Goal: Task Accomplishment & Management: Use online tool/utility

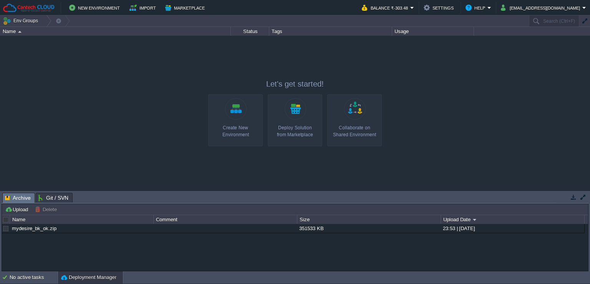
drag, startPoint x: 112, startPoint y: 193, endPoint x: 112, endPoint y: 212, distance: 19.2
click at [112, 212] on body "New Environment Import Marketplace Bonus ₹0.00 Upgrade Account Balance ₹-303.48…" at bounding box center [295, 142] width 590 height 284
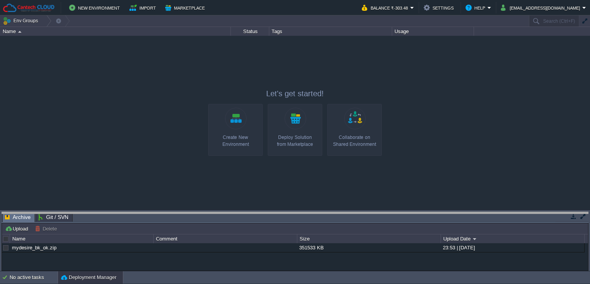
click at [112, 212] on body "New Environment Import Marketplace Bonus ₹0.00 Upgrade Account Balance ₹-303.48…" at bounding box center [295, 142] width 590 height 284
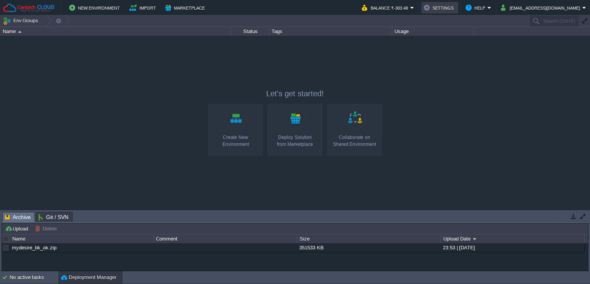
click at [456, 12] on button "Settings" at bounding box center [440, 7] width 32 height 9
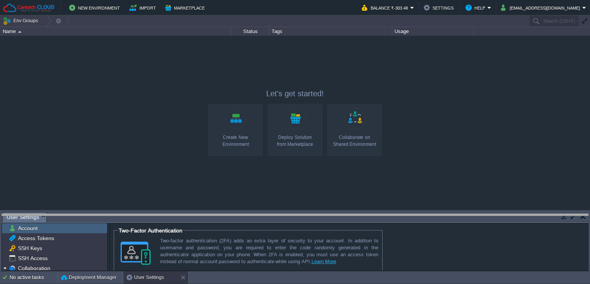
click at [76, 215] on body "New Environment Import Marketplace Bonus ₹0.00 Upgrade Account Balance ₹-303.48…" at bounding box center [295, 142] width 590 height 284
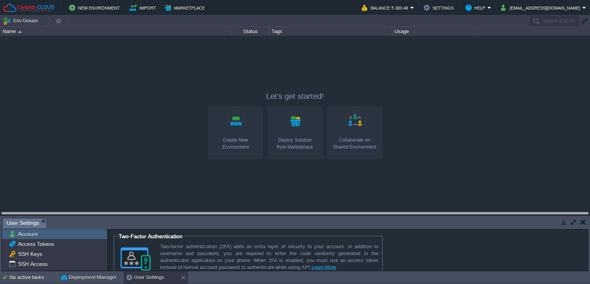
drag, startPoint x: 210, startPoint y: 220, endPoint x: 208, endPoint y: 215, distance: 5.6
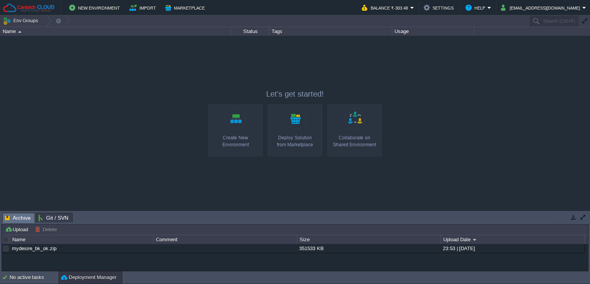
drag, startPoint x: 71, startPoint y: 66, endPoint x: 78, endPoint y: 62, distance: 7.7
click at [71, 66] on div at bounding box center [295, 123] width 590 height 174
click at [488, 8] on button "Help" at bounding box center [477, 7] width 22 height 9
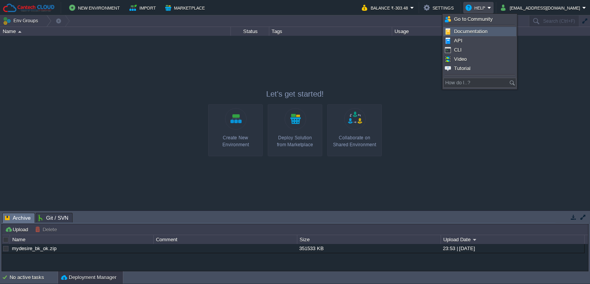
click at [477, 28] on span "Documentation" at bounding box center [470, 31] width 33 height 6
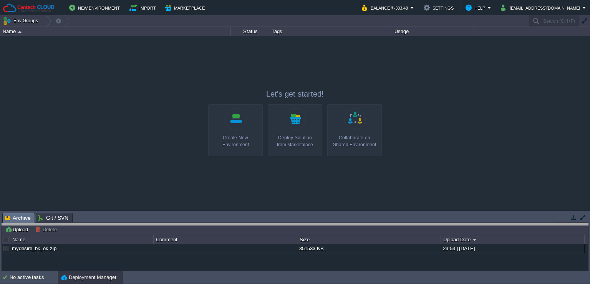
drag, startPoint x: 335, startPoint y: 213, endPoint x: 332, endPoint y: 224, distance: 11.2
click at [332, 224] on body "New Environment Import Marketplace Bonus ₹0.00 Upgrade Account Balance ₹-303.48…" at bounding box center [295, 142] width 590 height 284
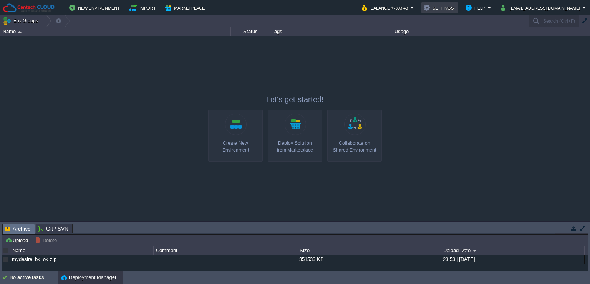
click at [458, 13] on td "Settings" at bounding box center [440, 8] width 37 height 12
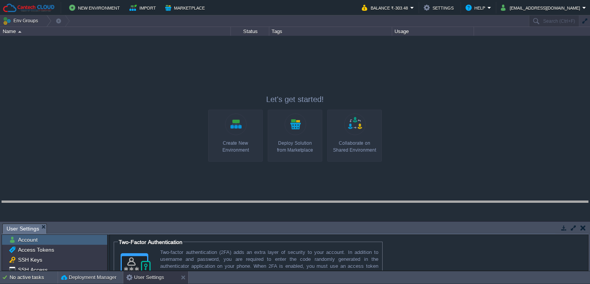
drag, startPoint x: 293, startPoint y: 226, endPoint x: 297, endPoint y: 201, distance: 25.7
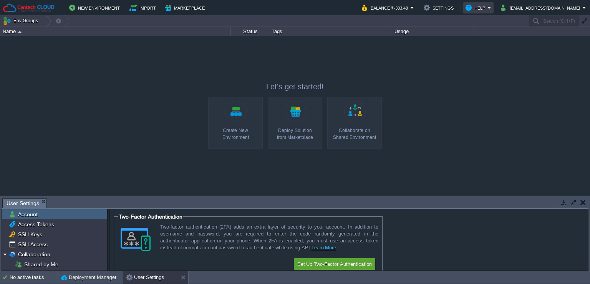
click at [488, 7] on button "Help" at bounding box center [477, 7] width 22 height 9
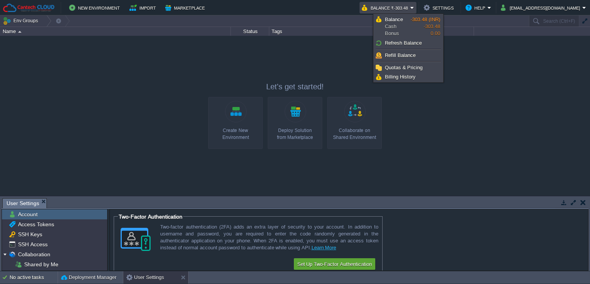
click at [482, 63] on div at bounding box center [295, 116] width 590 height 160
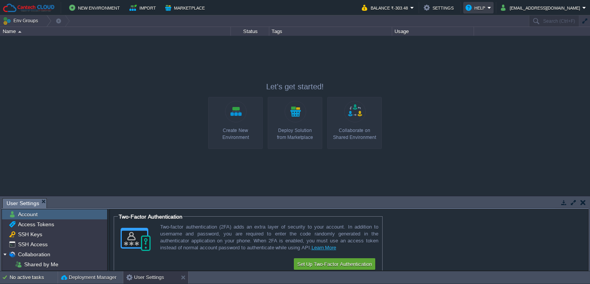
click at [488, 5] on button "Help" at bounding box center [477, 7] width 22 height 9
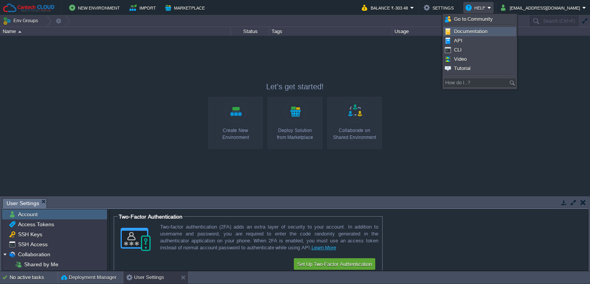
click at [484, 27] on li "Documentation" at bounding box center [479, 31] width 73 height 9
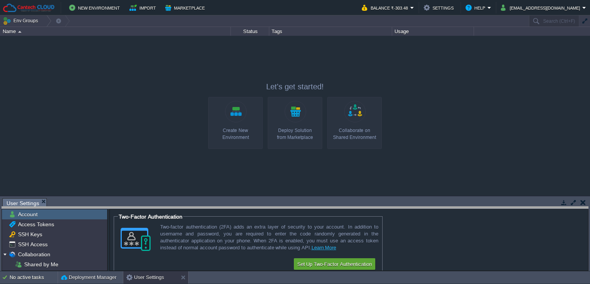
drag, startPoint x: 82, startPoint y: 198, endPoint x: 91, endPoint y: 206, distance: 12.2
click at [91, 206] on body "New Environment Import Marketplace Bonus ₹0.00 Upgrade Account Balance ₹-303.48…" at bounding box center [295, 142] width 590 height 284
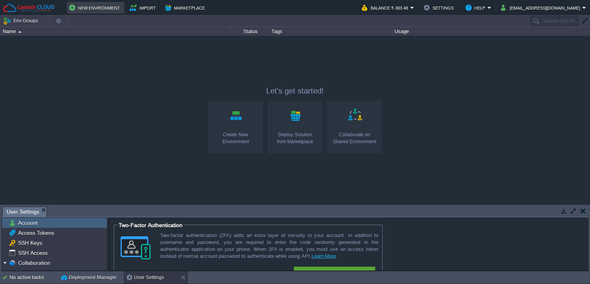
click at [93, 8] on button "New Environment" at bounding box center [95, 7] width 53 height 9
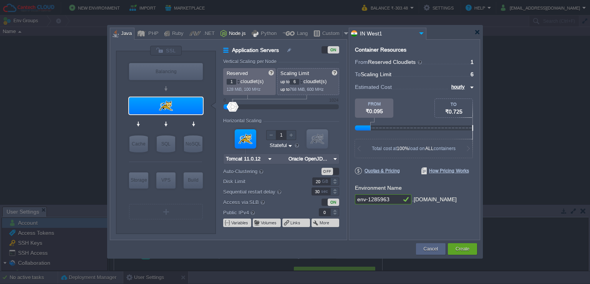
click at [233, 31] on div "Node.js" at bounding box center [236, 34] width 19 height 12
type input "Application Servers"
type input "4"
type input "8"
type input "Node.js 24.9.0 LTS"
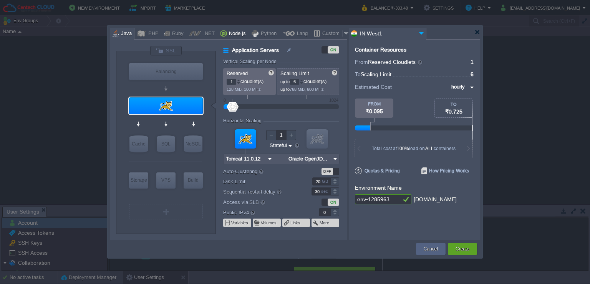
type input "24.9.0-pm2"
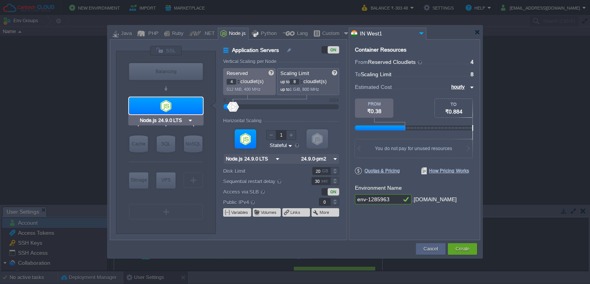
click at [172, 121] on input "Node.js 24.9.0 LTS" at bounding box center [162, 120] width 49 height 8
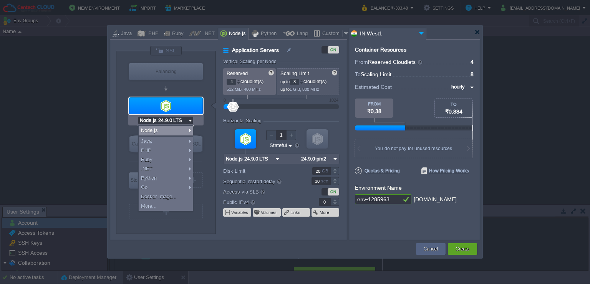
click at [116, 121] on div "VM Balancing VM Application Servers VM Cache VM SQL VM NoSQL VM Storage VM VPS …" at bounding box center [166, 142] width 100 height 182
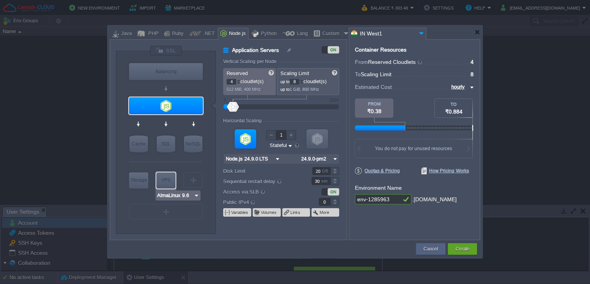
type input "MariaDB 12.0.2"
click at [164, 147] on div "SQL" at bounding box center [166, 143] width 18 height 17
type input "SQL Databases"
type input "6"
type input "MariaDB 12.0.2"
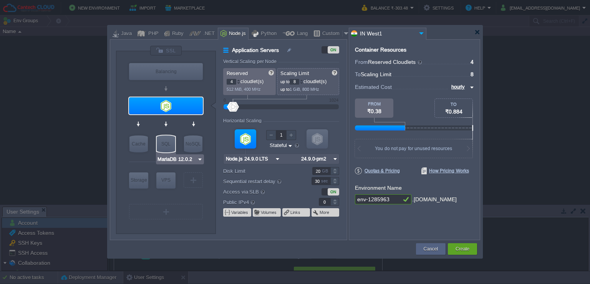
type input "12.0.2-almalin..."
type input "Stateless"
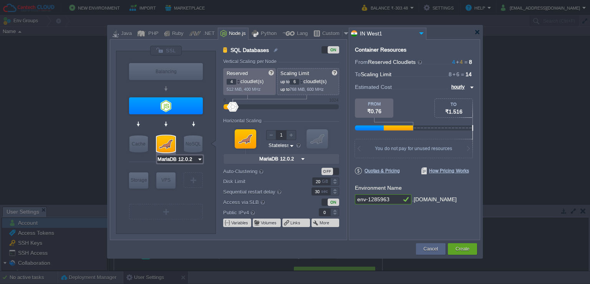
click at [175, 162] on input "MariaDB 12.0.2" at bounding box center [177, 159] width 40 height 8
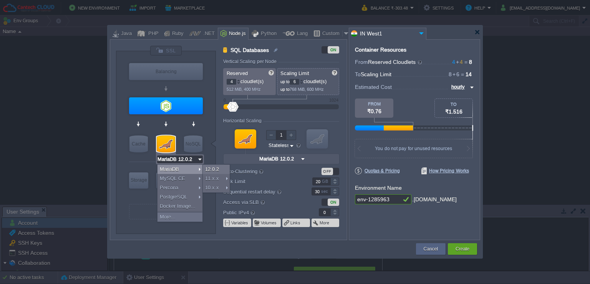
click at [193, 169] on div "MariaDB" at bounding box center [180, 168] width 45 height 9
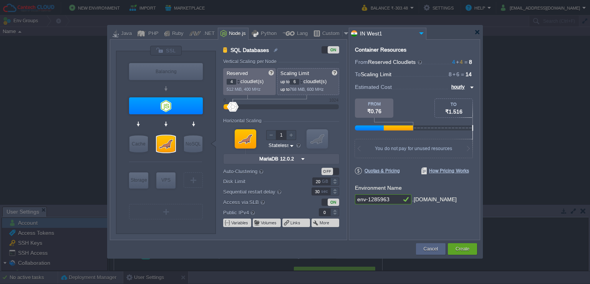
type input "Node.js 24.9.0 LTS"
click at [237, 81] on div at bounding box center [238, 81] width 3 height 0
click at [475, 30] on div at bounding box center [478, 32] width 6 height 6
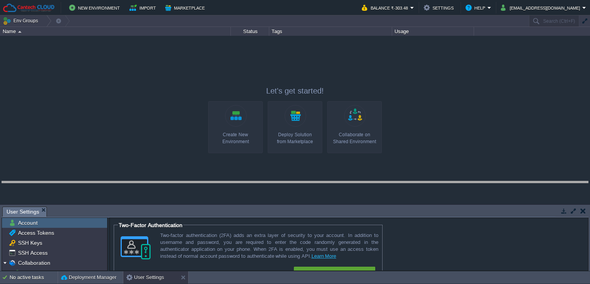
drag, startPoint x: 275, startPoint y: 210, endPoint x: 272, endPoint y: 185, distance: 25.2
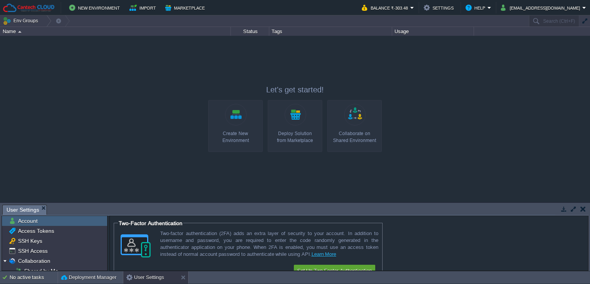
click at [397, 170] on div at bounding box center [295, 119] width 590 height 166
click at [163, 107] on div at bounding box center [295, 119] width 590 height 166
click at [100, 7] on button "New Environment" at bounding box center [95, 7] width 53 height 9
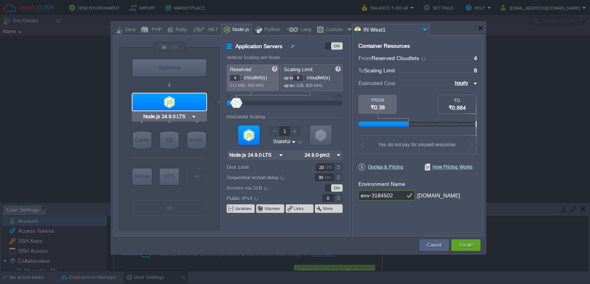
click at [180, 117] on input "Node.js 24.9.0 LTS" at bounding box center [166, 117] width 49 height 8
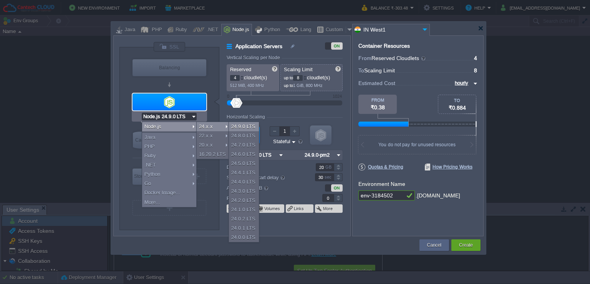
click at [241, 130] on div "24.9.0 LTS" at bounding box center [244, 126] width 30 height 9
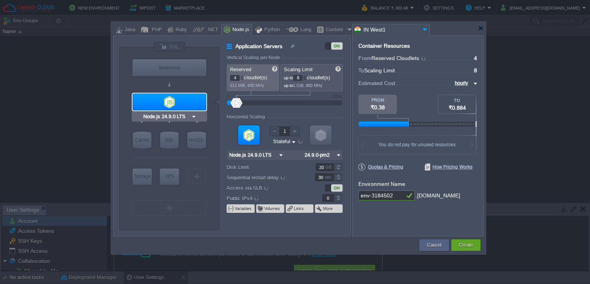
click at [174, 116] on input "Node.js 24.9.0 LTS" at bounding box center [166, 117] width 49 height 8
click at [201, 113] on div "Node.js 24.9.0 LTS" at bounding box center [169, 116] width 75 height 10
click at [191, 116] on input "Node.js 24.9.0 LTS" at bounding box center [166, 117] width 49 height 8
click at [214, 109] on div "VM Balancing VM Application Servers VM Cache VM SQL VM NoSQL VM Storage VM VPS …" at bounding box center [170, 138] width 100 height 182
type input "MariaDB 12.0.2"
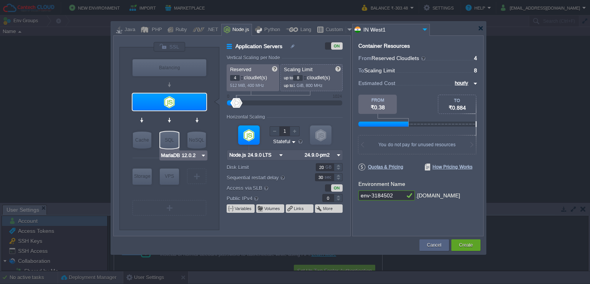
click at [168, 142] on div "SQL" at bounding box center [169, 139] width 18 height 17
type input "SQL Databases"
type input "6"
type input "MariaDB 12.0.2"
type input "12.0.2-almalin..."
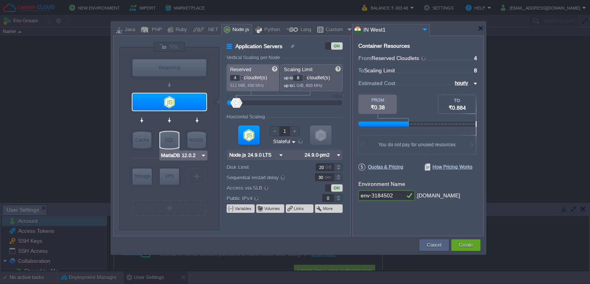
type input "Stateless"
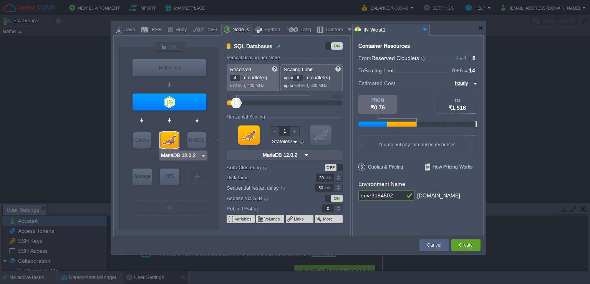
click at [200, 155] on input "MariaDB 12.0.2" at bounding box center [181, 155] width 40 height 8
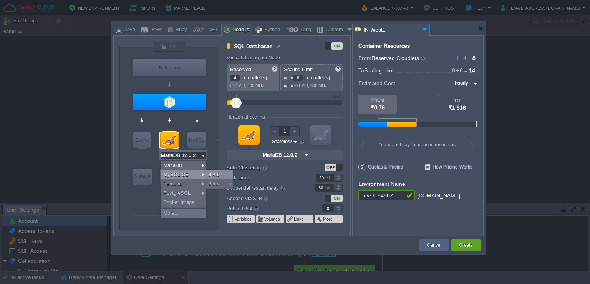
click at [221, 174] on div "9.4.0" at bounding box center [219, 174] width 27 height 9
type input "MySQL CE 9.4.0"
type input "9.4.0-almalinux-9"
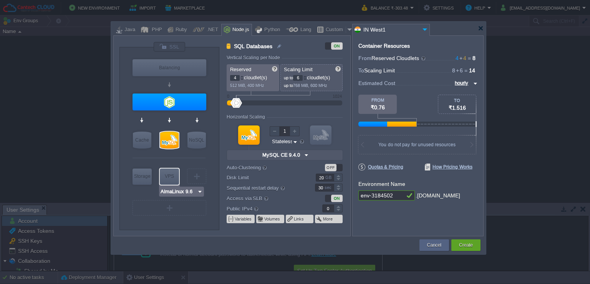
type input "Extra Storage 2.0-10.5"
click at [169, 206] on div at bounding box center [169, 208] width 1 height 6
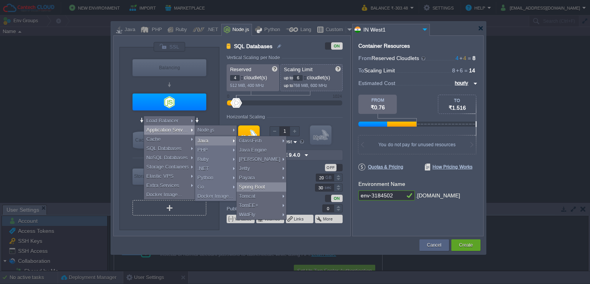
click at [251, 187] on div "Spring Boot" at bounding box center [262, 186] width 50 height 9
type input "Application Servers 2"
type input "1"
type input "4"
type input "Spring Boot"
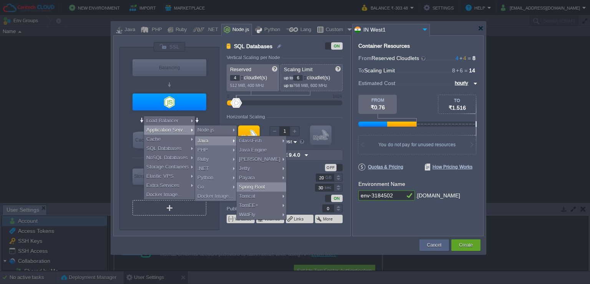
type input "Zulu Communit..."
type input "Stateful"
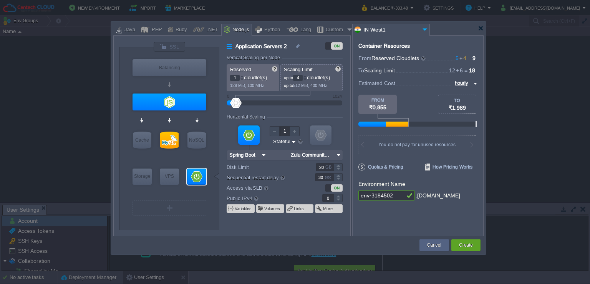
type input "Node.js 24.9.0 LTS"
type input "Select Image"
click at [182, 103] on div at bounding box center [170, 101] width 74 height 17
type input "Application Servers"
type input "4"
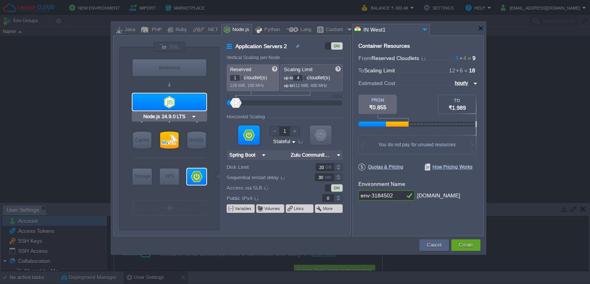
type input "8"
type input "Node.js 24.9.0 LTS"
type input "24.9.0-pm2"
drag, startPoint x: 223, startPoint y: 56, endPoint x: 274, endPoint y: 57, distance: 51.5
click at [274, 57] on div "Application Servers ON Vertical Scaling per Node Reserved 4 cloudlet(s) 512 MiB…" at bounding box center [284, 139] width 131 height 194
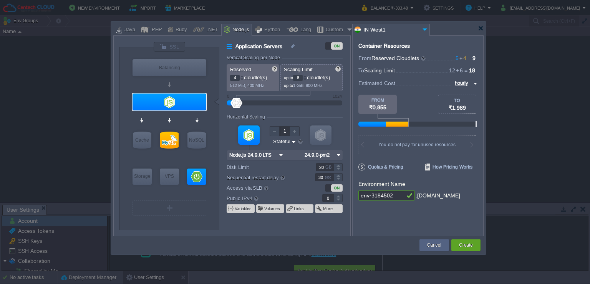
drag, startPoint x: 226, startPoint y: 120, endPoint x: 270, endPoint y: 119, distance: 43.8
click at [270, 119] on div "Horizontal Scaling" at bounding box center [285, 117] width 116 height 7
drag, startPoint x: 224, startPoint y: 56, endPoint x: 275, endPoint y: 57, distance: 50.7
click at [275, 57] on div "Application Servers ON Vertical Scaling per Node Reserved 4 cloudlet(s) 512 MiB…" at bounding box center [284, 139] width 131 height 194
click at [241, 78] on div at bounding box center [242, 79] width 4 height 3
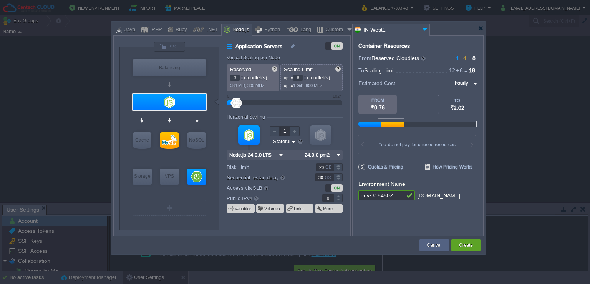
click at [241, 78] on div at bounding box center [242, 79] width 4 height 3
type input "1"
click at [241, 78] on div at bounding box center [242, 79] width 4 height 3
type input "NGINX 1.28.0"
click at [243, 76] on div at bounding box center [242, 76] width 4 height 3
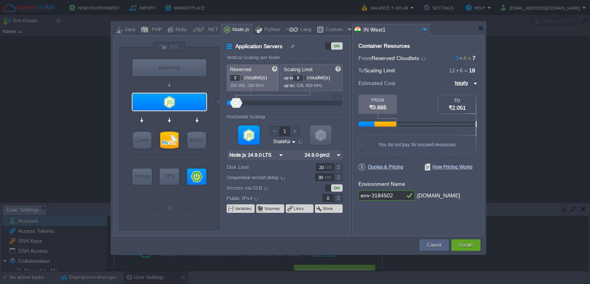
click at [243, 76] on div at bounding box center [242, 76] width 4 height 3
type input "4"
click at [243, 76] on div at bounding box center [242, 76] width 4 height 3
drag, startPoint x: 230, startPoint y: 70, endPoint x: 251, endPoint y: 70, distance: 21.1
click at [251, 70] on p "Reserved" at bounding box center [253, 69] width 46 height 6
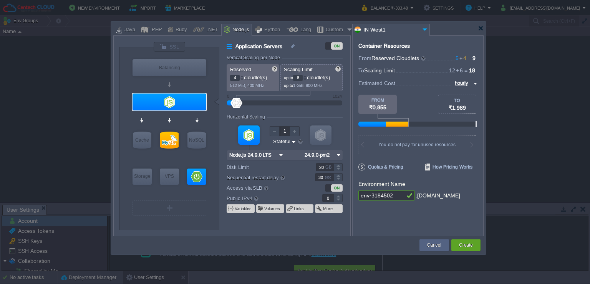
drag, startPoint x: 283, startPoint y: 70, endPoint x: 314, endPoint y: 70, distance: 30.7
click at [314, 70] on div "Scaling Limit up to 8 cloudlet(s) up to 1 GiB, 800 MHz" at bounding box center [312, 77] width 62 height 27
drag, startPoint x: 239, startPoint y: 101, endPoint x: 248, endPoint y: 101, distance: 8.9
click at [248, 101] on div at bounding box center [247, 103] width 11 height 10
click at [301, 76] on input "118" at bounding box center [298, 78] width 10 height 6
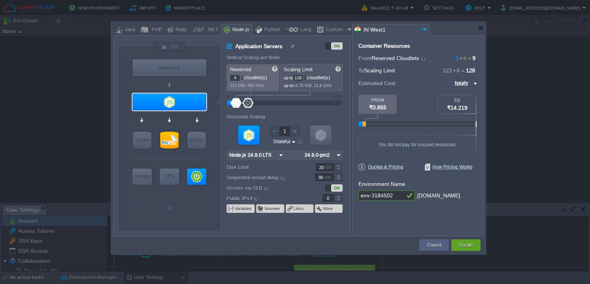
click at [301, 76] on input "118" at bounding box center [298, 78] width 10 height 6
click at [309, 111] on form "Vertical Scaling per Node Reserved 4 cloudlet(s) 512 MiB, 400 MHz Scaling Limit…" at bounding box center [288, 145] width 123 height 181
drag, startPoint x: 247, startPoint y: 102, endPoint x: 260, endPoint y: 103, distance: 13.2
click at [260, 103] on div at bounding box center [260, 103] width 11 height 10
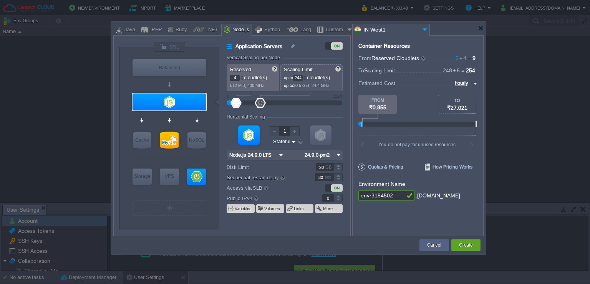
type input "200"
click at [256, 99] on div at bounding box center [256, 103] width 11 height 10
click at [253, 74] on p "4 cloudlet(s)" at bounding box center [253, 77] width 46 height 8
type input "5"
click at [241, 76] on div at bounding box center [242, 76] width 4 height 3
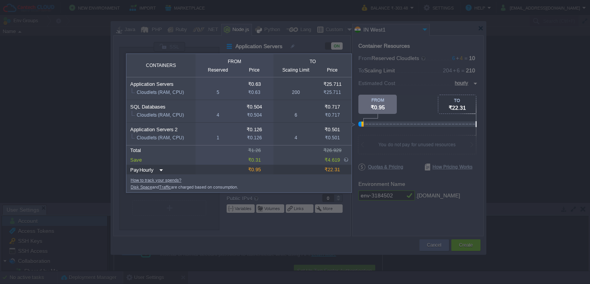
click at [460, 106] on span "₹22.31" at bounding box center [457, 108] width 17 height 6
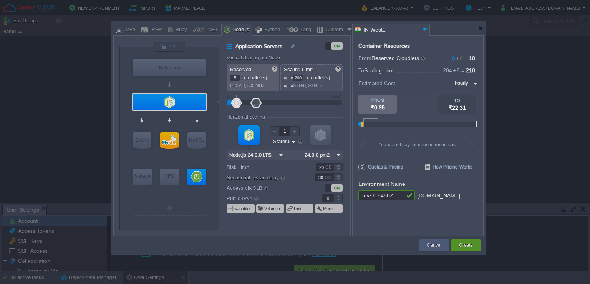
click at [430, 86] on body "New Environment Import Marketplace Bonus ₹0.00 Upgrade Account Balance ₹-303.48…" at bounding box center [295, 142] width 590 height 284
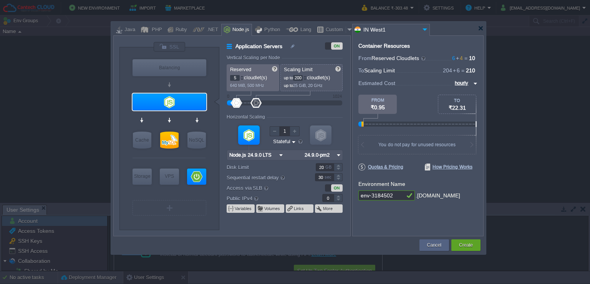
click at [467, 82] on input "hourly" at bounding box center [462, 83] width 19 height 8
click at [460, 92] on div "monthly" at bounding box center [464, 92] width 26 height 9
click at [462, 84] on input "monthly" at bounding box center [459, 83] width 23 height 8
click at [461, 99] on div "daily" at bounding box center [462, 101] width 29 height 9
type input "daily"
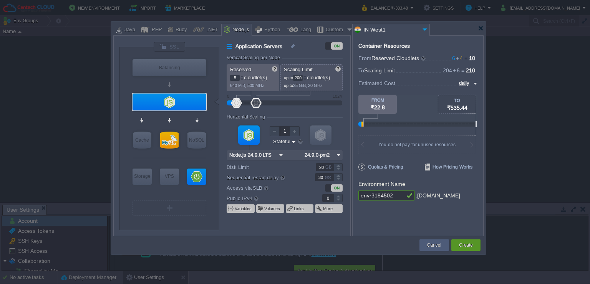
click at [427, 86] on div "Estimated Cost daily" at bounding box center [418, 83] width 119 height 8
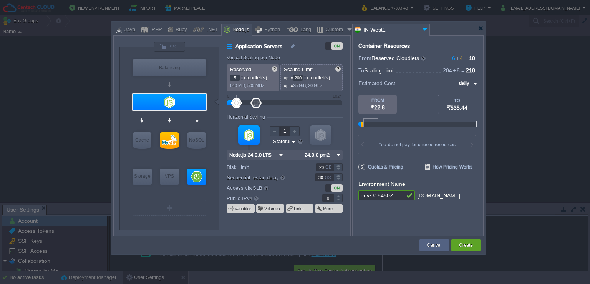
click at [468, 83] on input "daily" at bounding box center [464, 83] width 15 height 8
click at [426, 76] on body "New Environment Import Marketplace Bonus ₹0.00 Upgrade Account Balance ₹-303.48…" at bounding box center [295, 142] width 590 height 284
type input "Node.js 24.9.0 LTS"
click at [470, 83] on input "daily" at bounding box center [464, 83] width 15 height 8
click at [464, 89] on div "monthly" at bounding box center [464, 92] width 26 height 9
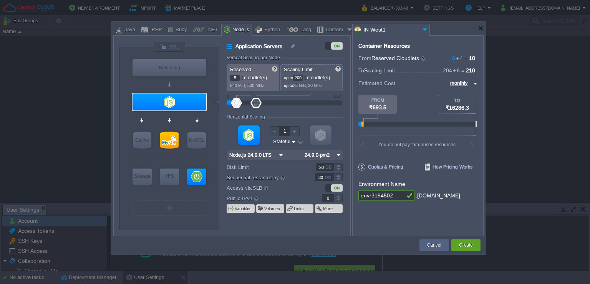
click at [461, 84] on input "monthly" at bounding box center [459, 83] width 23 height 8
click at [462, 111] on div "hourly" at bounding box center [462, 110] width 29 height 9
type input "hourly"
click at [321, 134] on div at bounding box center [321, 134] width 22 height 19
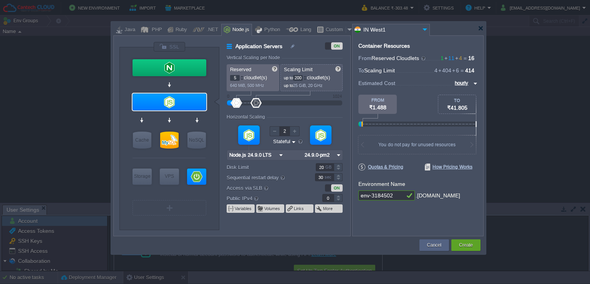
type input "1"
click at [319, 134] on div at bounding box center [321, 134] width 22 height 19
click at [277, 156] on input "Node.js 24.9.0 LTS" at bounding box center [252, 155] width 50 height 10
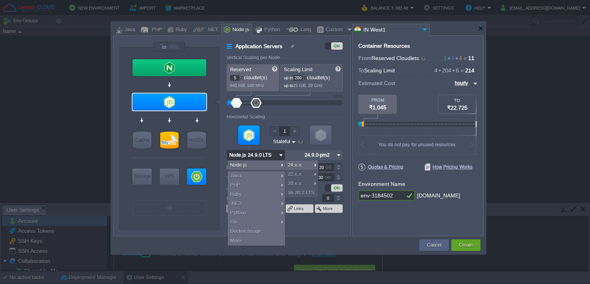
click at [334, 155] on input "24.9.0-pm2" at bounding box center [318, 155] width 32 height 10
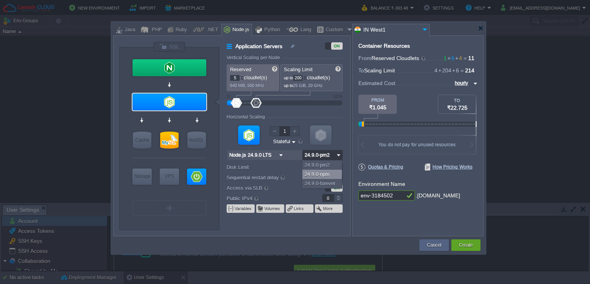
click at [331, 174] on div "24.9.0-npm" at bounding box center [322, 173] width 40 height 9
type input "24.9.0-npm"
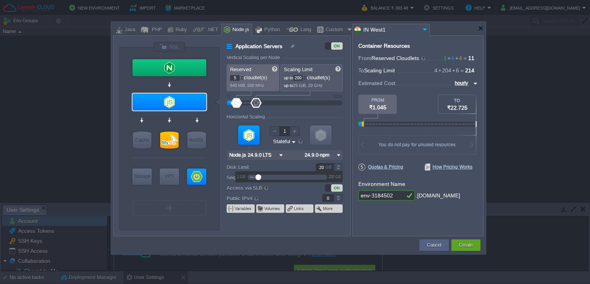
click at [324, 168] on input "20" at bounding box center [325, 167] width 18 height 8
click at [234, 165] on label "Disk Limit" at bounding box center [266, 167] width 78 height 8
click at [316, 165] on input "20" at bounding box center [325, 167] width 18 height 8
click at [312, 166] on div "20 GB" at bounding box center [324, 167] width 37 height 8
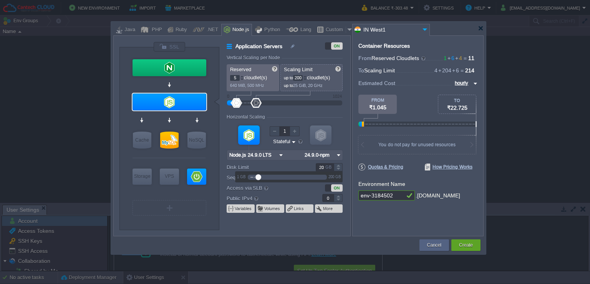
click at [321, 166] on input "20" at bounding box center [325, 167] width 18 height 8
type input "30"
click at [346, 149] on form "Vertical Scaling per Node Reserved 5 cloudlet(s) 640 MiB, 500 MHz Scaling Limit…" at bounding box center [288, 145] width 123 height 181
type input "NGINX 1.28.0"
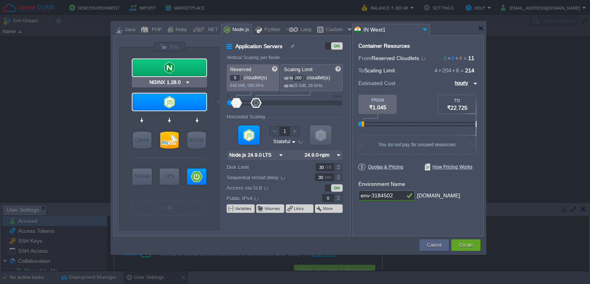
click at [186, 71] on div at bounding box center [170, 67] width 74 height 17
type input "Load Balancer"
type input "1"
type input "4"
type input "NGINX 1.28.0"
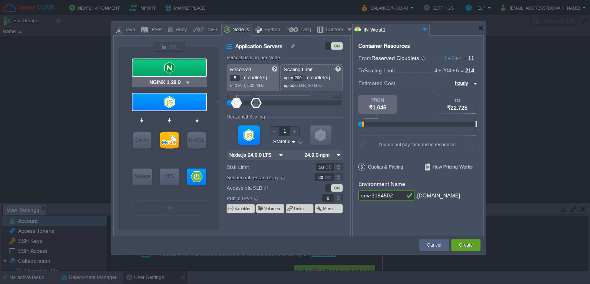
type input "1.28.0-almalin..."
type input "20"
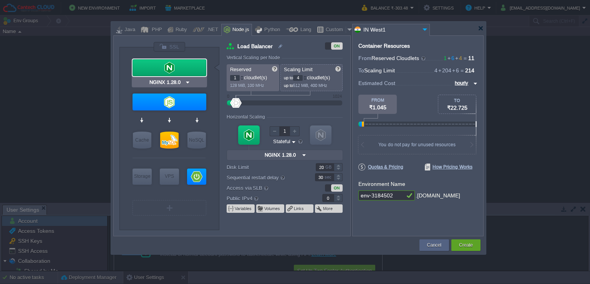
click at [190, 69] on div at bounding box center [170, 67] width 74 height 17
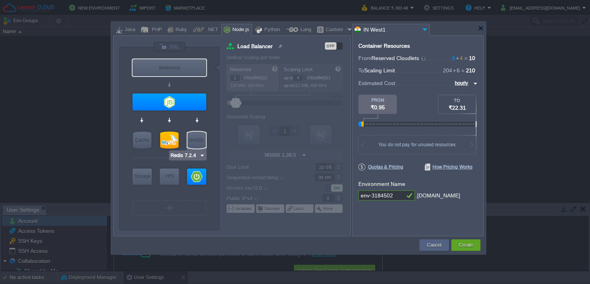
type input "Node.js 24.9.0 LTS"
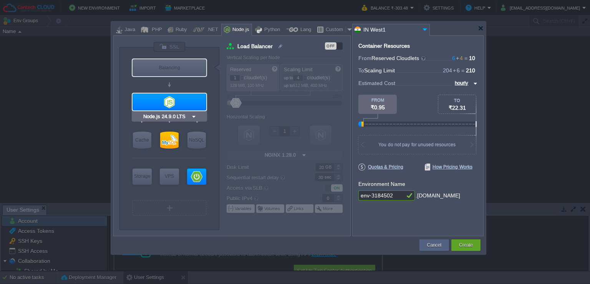
click at [190, 105] on div at bounding box center [170, 101] width 74 height 17
type input "Application Servers"
type input "5"
type input "200"
type input "Node.js 24.9.0 LTS"
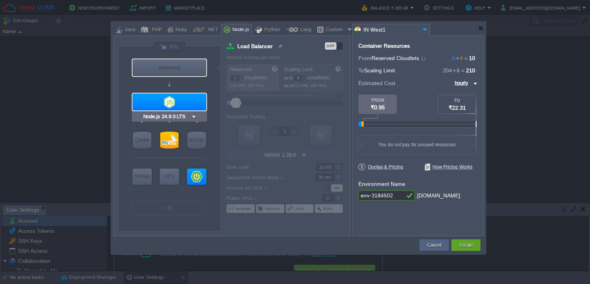
type input "24.9.0-npm"
type input "30"
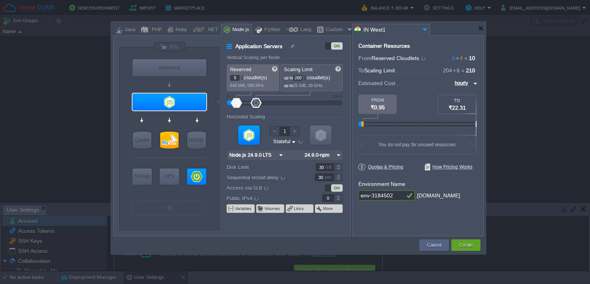
click at [299, 79] on input "200" at bounding box center [298, 78] width 10 height 6
type input "12"
click at [308, 110] on form "Vertical Scaling per Node Reserved 5 cloudlet(s) 640 MiB, 500 MHz Scaling Limit…" at bounding box center [288, 145] width 123 height 181
click at [178, 151] on input "MySQL CE 9.4.0" at bounding box center [181, 155] width 40 height 8
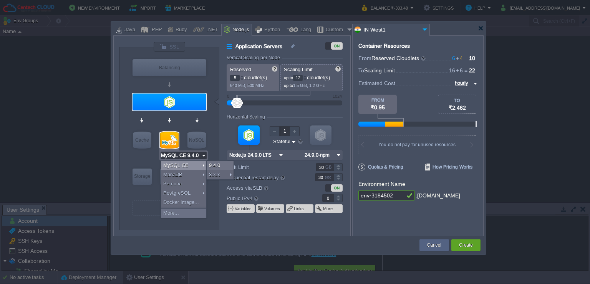
click at [284, 149] on div "VM VM" at bounding box center [285, 141] width 116 height 41
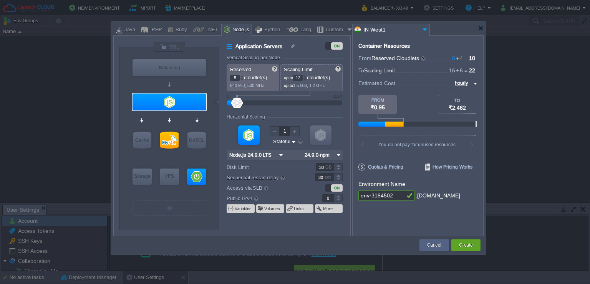
click at [277, 161] on div "VM VM" at bounding box center [285, 141] width 116 height 41
click at [280, 158] on img at bounding box center [281, 155] width 8 height 10
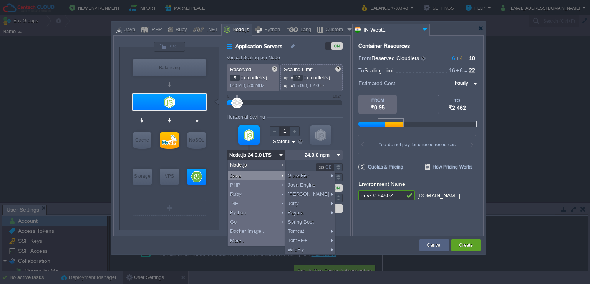
click at [371, 224] on div "Container Resources From Reserved Cloudlets 6 + 4 ... = 10 not added To Scaling…" at bounding box center [417, 135] width 131 height 201
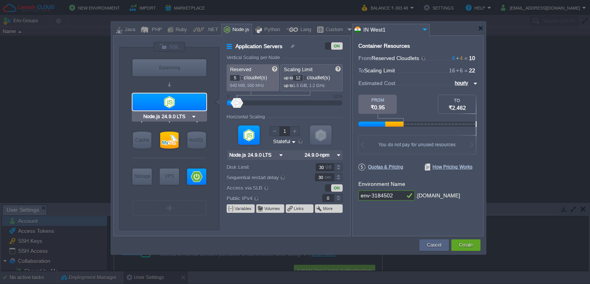
click at [190, 113] on input "Node.js 24.9.0 LTS" at bounding box center [166, 117] width 49 height 8
drag, startPoint x: 237, startPoint y: 78, endPoint x: 231, endPoint y: 80, distance: 6.8
click at [231, 80] on input "5" at bounding box center [235, 78] width 10 height 6
click at [189, 116] on input "Node.js 24.9.0 LTS" at bounding box center [166, 117] width 49 height 8
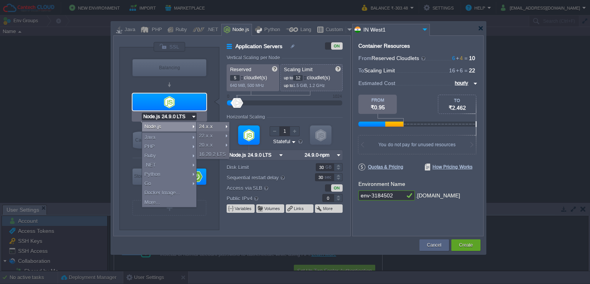
click at [184, 100] on div at bounding box center [170, 101] width 74 height 17
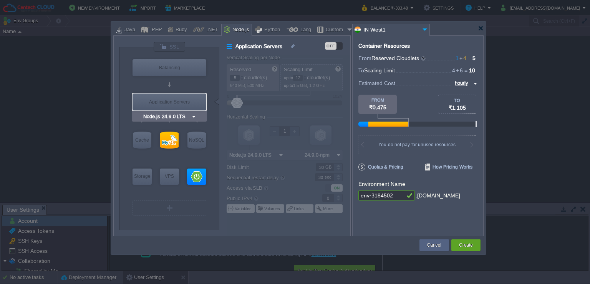
click at [184, 100] on div "Application Servers" at bounding box center [170, 101] width 74 height 17
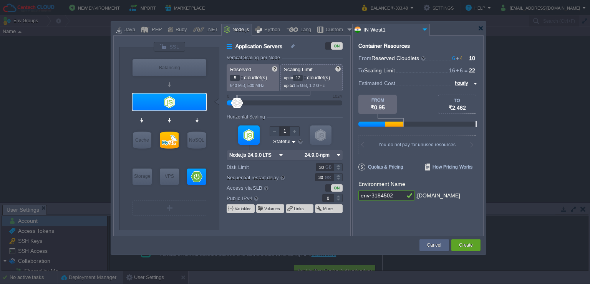
drag, startPoint x: 237, startPoint y: 78, endPoint x: 233, endPoint y: 79, distance: 4.0
click at [233, 79] on input "5" at bounding box center [235, 78] width 10 height 6
type input "MySQL CE 9.4.0"
click at [166, 139] on div at bounding box center [169, 139] width 18 height 17
type input "SQL Databases"
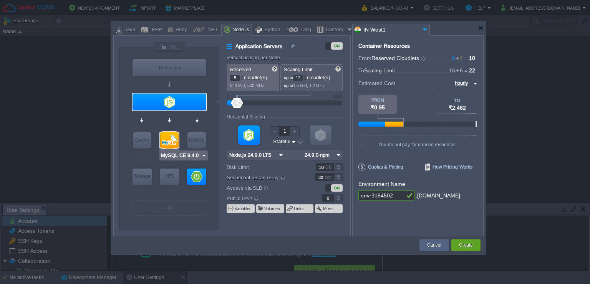
type input "4"
type input "6"
type input "MySQL CE 9.4.0"
type input "9.4.0-almalinux-9"
type input "Stateless"
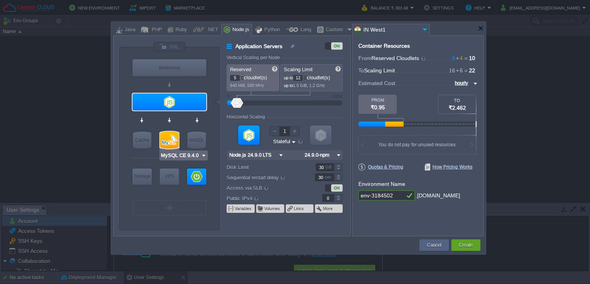
type input "20"
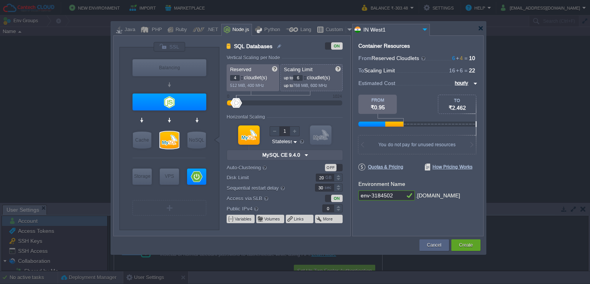
click at [299, 156] on input "MySQL CE 9.4.0" at bounding box center [281, 155] width 42 height 10
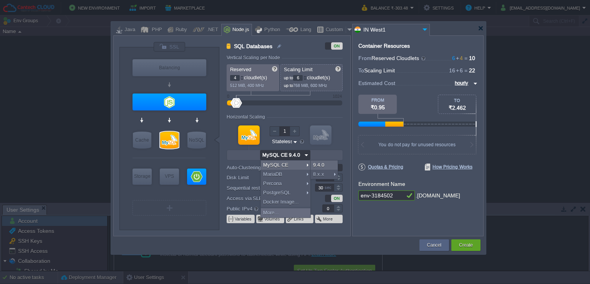
click at [322, 153] on div at bounding box center [285, 154] width 116 height 11
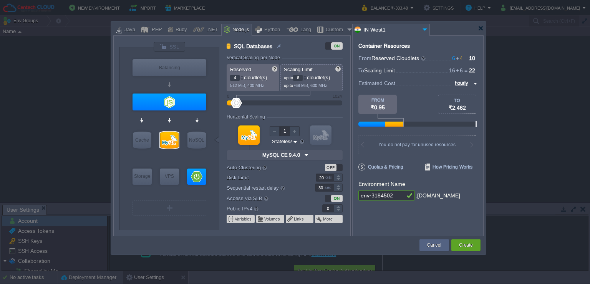
type input "Spring Boot"
click at [198, 173] on div at bounding box center [196, 176] width 19 height 16
type input "Application Servers 2"
type input "1"
type input "4"
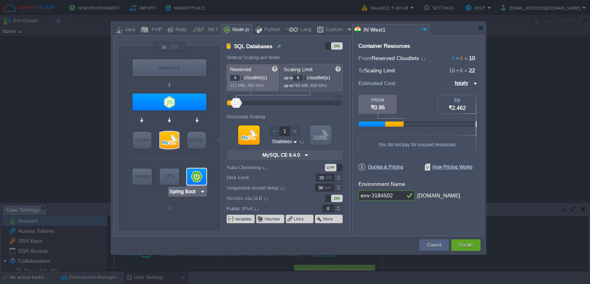
type input "Spring Boot"
type input "Zulu Communit..."
type input "Stateful"
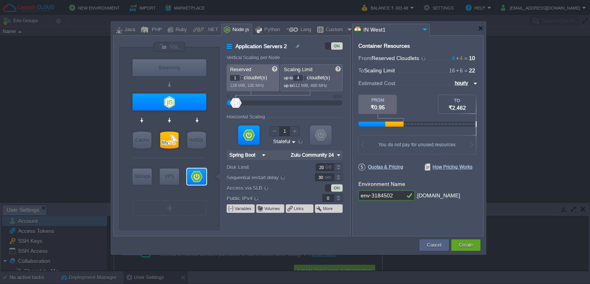
click at [309, 154] on input "Zulu Community 24.0.2" at bounding box center [312, 155] width 46 height 10
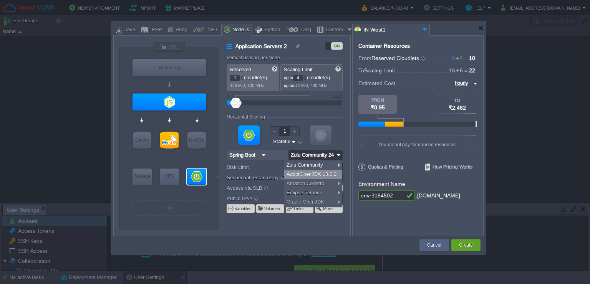
click at [314, 174] on div "AdoptOpenJDK 13.0.2" at bounding box center [313, 173] width 58 height 9
type input "AdoptOpenJDK..."
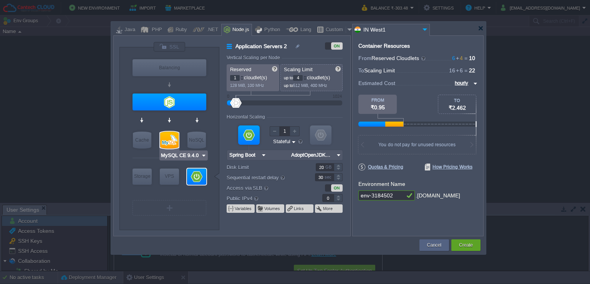
type input "Node.js 24.9.0 LTS"
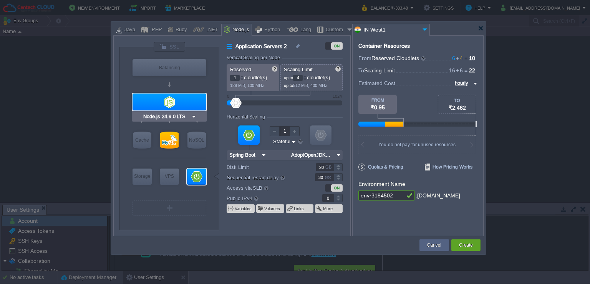
click at [183, 94] on div at bounding box center [170, 101] width 74 height 17
type input "Application Servers"
type input "5"
type input "12"
type input "Node.js 24.9.0 LTS"
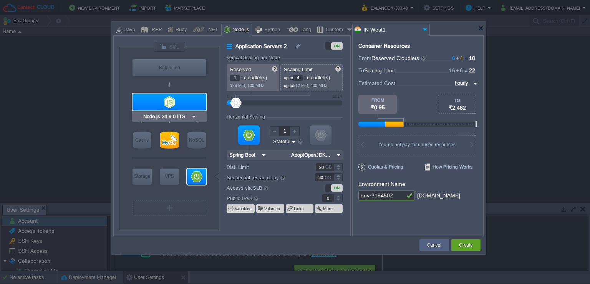
type input "24.9.0-npm"
type input "30"
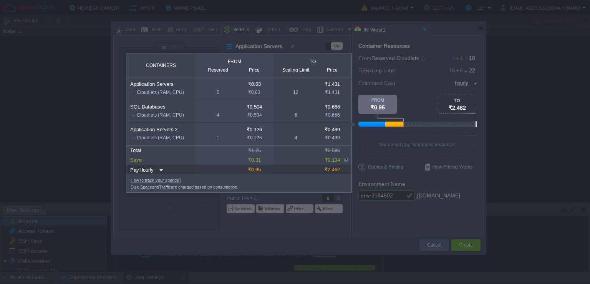
click at [416, 105] on div at bounding box center [418, 111] width 119 height 33
click at [466, 84] on div at bounding box center [475, 47] width 232 height 95
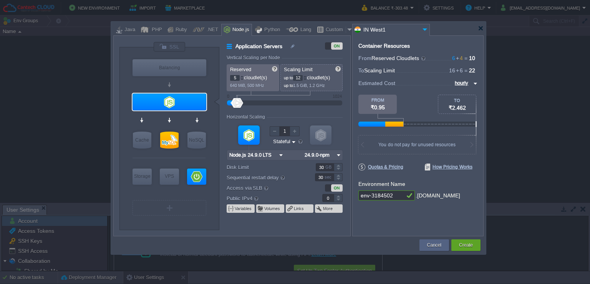
click at [466, 84] on input "hourly" at bounding box center [462, 83] width 19 height 8
click at [462, 101] on div "daily" at bounding box center [464, 101] width 26 height 9
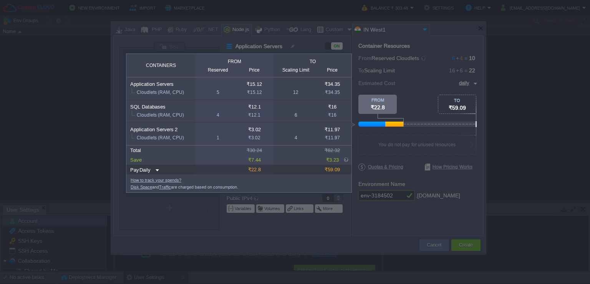
click at [417, 95] on div at bounding box center [418, 111] width 119 height 33
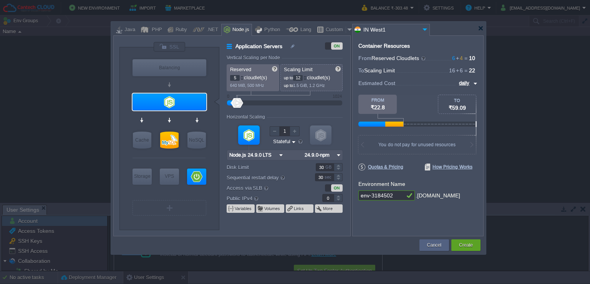
click at [357, 226] on body "New Environment Import Marketplace Bonus ₹0.00 Upgrade Account Balance ₹-303.48…" at bounding box center [295, 142] width 590 height 284
click at [463, 80] on input "daily" at bounding box center [464, 83] width 15 height 8
click at [463, 91] on div "monthly" at bounding box center [464, 92] width 26 height 9
type input "monthly"
click at [240, 78] on div at bounding box center [242, 79] width 4 height 3
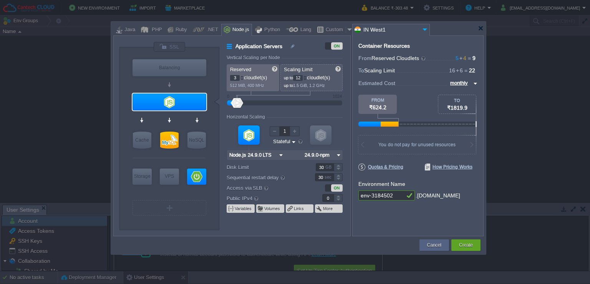
click at [240, 78] on div at bounding box center [242, 79] width 4 height 3
click at [232, 77] on input "1" at bounding box center [235, 78] width 10 height 6
type input "5"
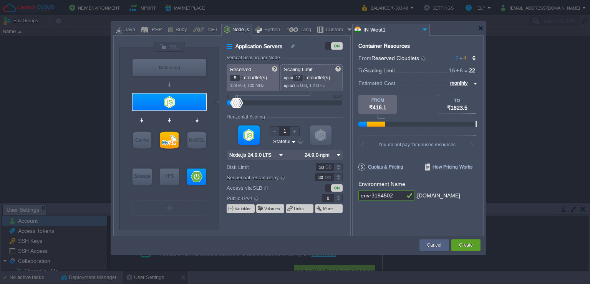
click at [245, 227] on form "Vertical Scaling per Node Reserved 5 cloudlet(s) 128 MiB, 100 MHz Scaling Limit…" at bounding box center [288, 145] width 123 height 181
type input "Node.js 24.9.0 LTS"
drag, startPoint x: 302, startPoint y: 79, endPoint x: 297, endPoint y: 80, distance: 4.9
click at [297, 80] on div "Scaling Limit up to 12 cloudlet(s) up to 1.5 GiB, 1.2 GHz" at bounding box center [312, 77] width 62 height 27
type input "5"
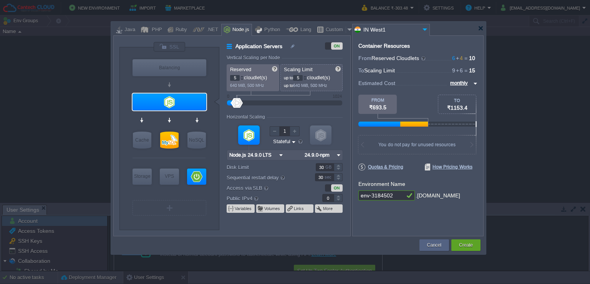
click at [232, 79] on input "5" at bounding box center [235, 78] width 10 height 6
type input "1"
click at [237, 104] on div at bounding box center [237, 103] width 11 height 10
click at [234, 79] on input "1" at bounding box center [235, 78] width 10 height 6
drag, startPoint x: 301, startPoint y: 78, endPoint x: 296, endPoint y: 79, distance: 5.8
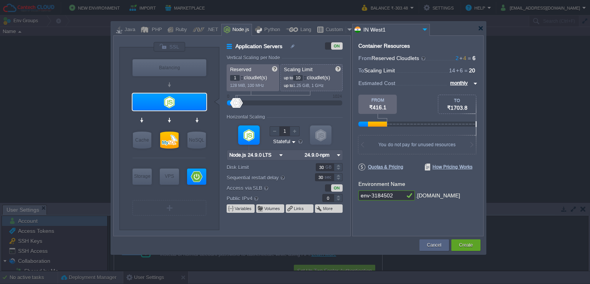
click at [296, 79] on input "10" at bounding box center [298, 78] width 10 height 6
click at [297, 110] on form "Vertical Scaling per Node Reserved 1 cloudlet(s) 128 MiB, 100 MHz Scaling Limit…" at bounding box center [288, 145] width 123 height 181
click at [300, 77] on input "100" at bounding box center [298, 78] width 10 height 6
type input "10"
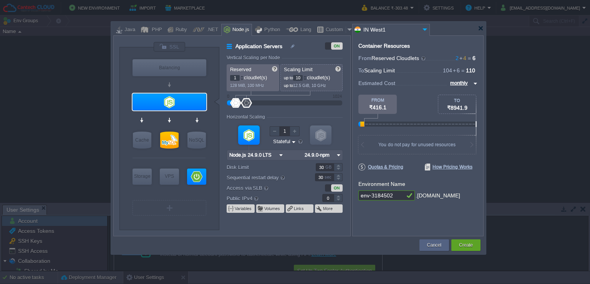
click at [297, 108] on form "Vertical Scaling per Node Reserved 1 cloudlet(s) 128 MiB, 100 MHz Scaling Limit…" at bounding box center [288, 145] width 123 height 181
click at [235, 77] on input "1" at bounding box center [235, 78] width 10 height 6
click at [241, 76] on div at bounding box center [242, 76] width 4 height 3
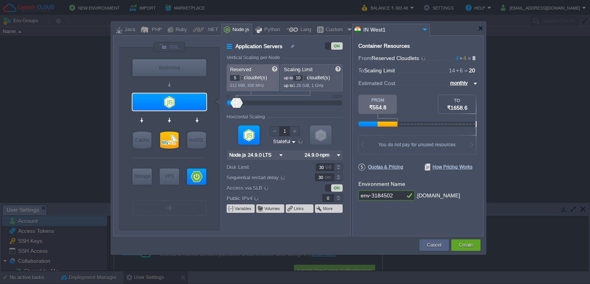
click at [241, 76] on div at bounding box center [242, 76] width 4 height 3
type input "8"
click at [241, 76] on div at bounding box center [242, 76] width 4 height 3
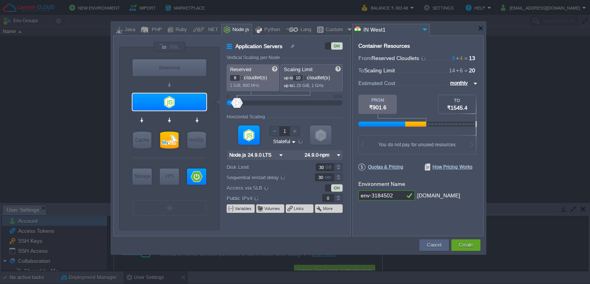
click at [364, 137] on div at bounding box center [363, 144] width 8 height 18
type input "MySQL CE 9.4.0"
click at [168, 137] on div at bounding box center [169, 139] width 18 height 17
type input "SQL Databases"
type input "4"
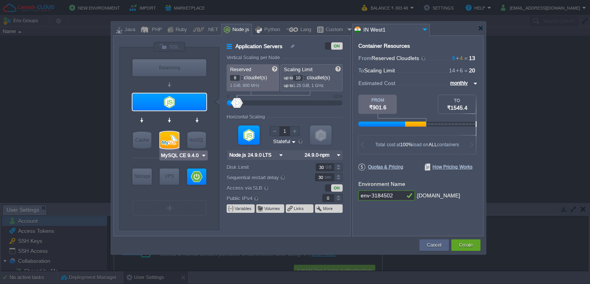
type input "6"
type input "MySQL CE 9.4.0"
type input "9.4.0-almalinux-9"
type input "Stateless"
type input "20"
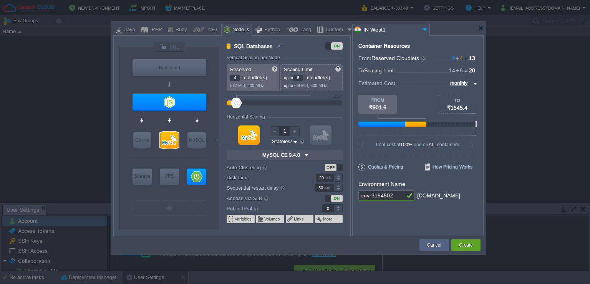
type input "Node.js 24.9.0 LTS"
click at [234, 79] on input "4" at bounding box center [235, 78] width 10 height 6
click at [243, 75] on div at bounding box center [242, 76] width 4 height 3
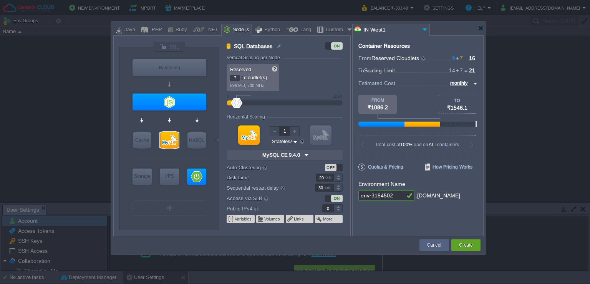
click at [243, 75] on div at bounding box center [242, 76] width 4 height 3
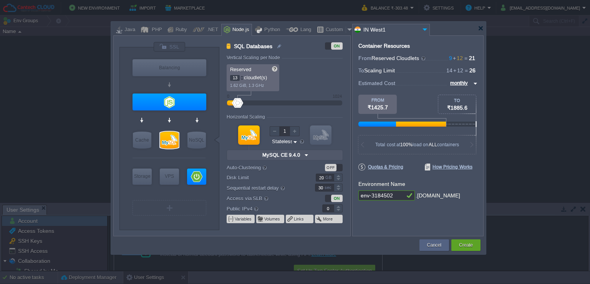
click at [243, 75] on div at bounding box center [242, 76] width 4 height 3
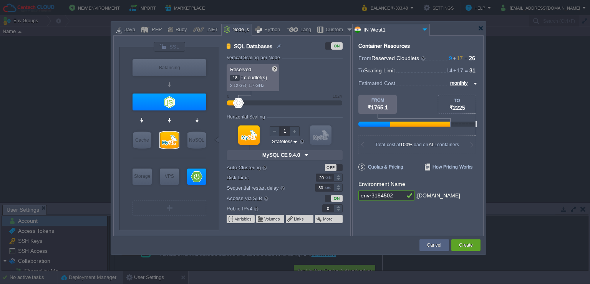
click at [243, 75] on div at bounding box center [242, 76] width 4 height 3
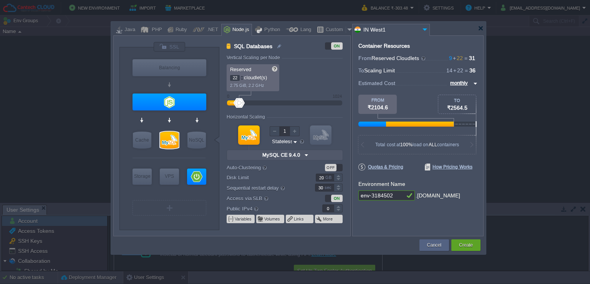
click at [243, 75] on div at bounding box center [242, 76] width 4 height 3
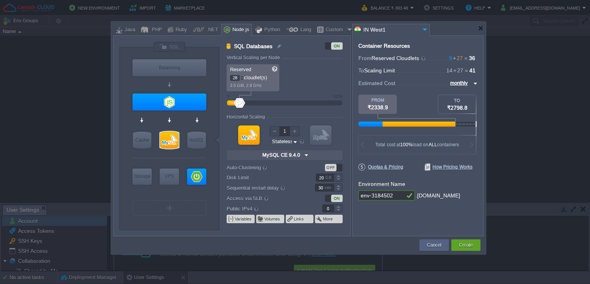
click at [243, 75] on div at bounding box center [242, 76] width 4 height 3
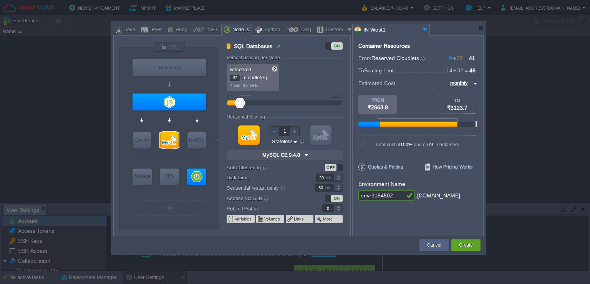
click at [243, 75] on div at bounding box center [242, 76] width 4 height 3
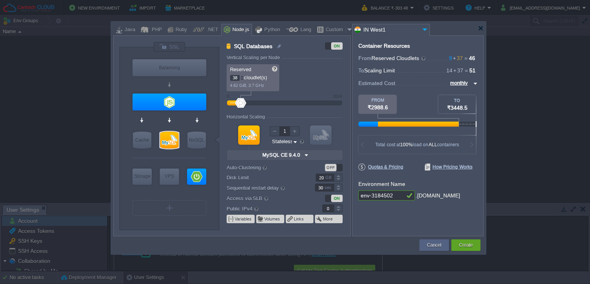
click at [243, 75] on div at bounding box center [242, 76] width 4 height 3
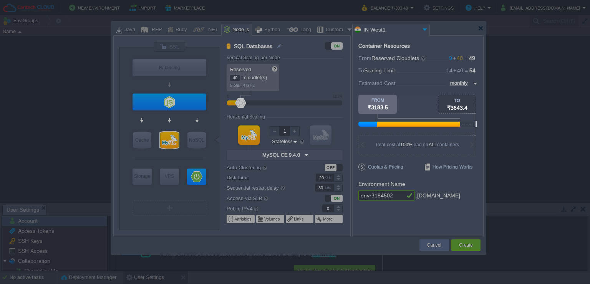
click at [362, 220] on body "New Environment Import Marketplace Bonus ₹0.00 Upgrade Account Balance ₹-303.48…" at bounding box center [295, 142] width 590 height 284
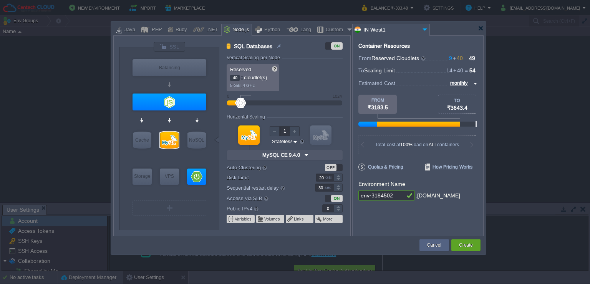
drag, startPoint x: 237, startPoint y: 75, endPoint x: 232, endPoint y: 77, distance: 5.2
click at [232, 77] on input "40" at bounding box center [235, 78] width 10 height 6
type input "8"
click at [296, 85] on div "Reserved 8 cloudlet(s) 5 GiB, 4 GHz Scaling Limit up to 40 cloudlet(s) up to 5 …" at bounding box center [285, 77] width 116 height 27
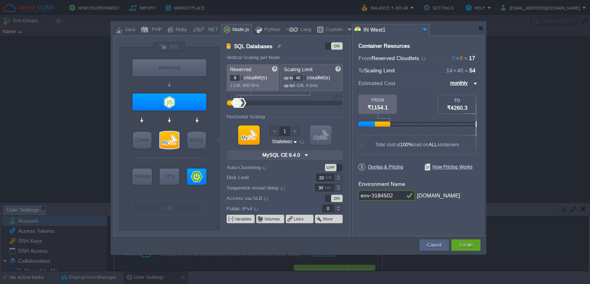
click at [301, 77] on input "40" at bounding box center [298, 78] width 10 height 6
click at [300, 77] on input "40" at bounding box center [298, 78] width 10 height 6
type input "12"
click at [301, 107] on form "Vertical Scaling per Node Reserved 8 cloudlet(s) 1 GiB, 800 MHz Scaling Limit u…" at bounding box center [288, 145] width 123 height 181
click at [381, 220] on body "New Environment Import Marketplace Bonus ₹0.00 Upgrade Account Balance ₹-303.48…" at bounding box center [295, 142] width 590 height 284
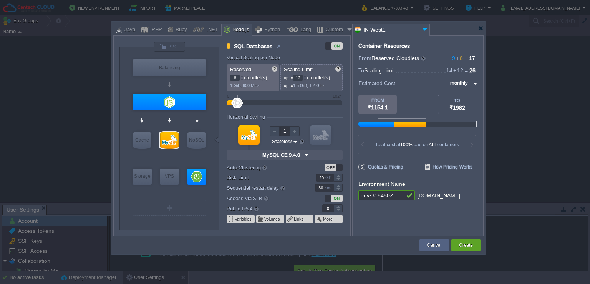
type input "Spring Boot"
click at [195, 179] on div at bounding box center [196, 176] width 19 height 16
type input "Application Servers 2"
type input "1"
type input "4"
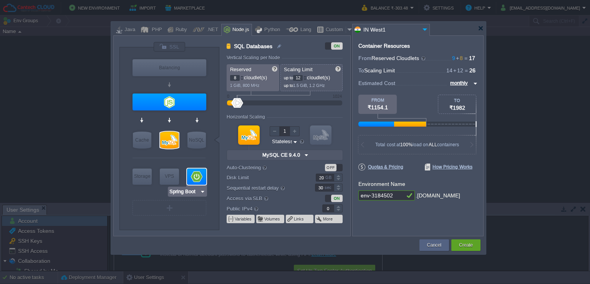
type input "Spring Boot"
type input "AdoptOpenJDK..."
type input "Stateful"
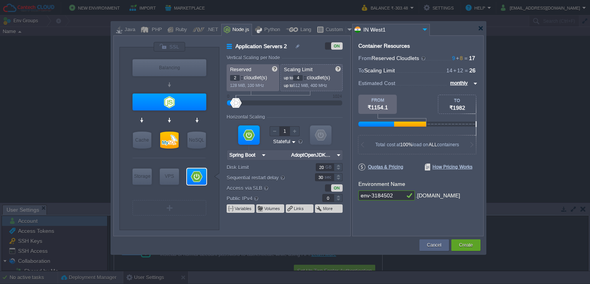
click at [241, 75] on div at bounding box center [242, 76] width 4 height 3
type input "6"
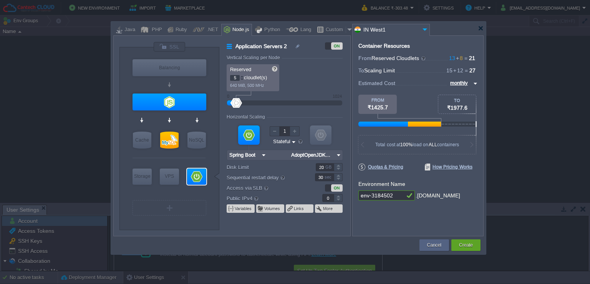
type input "6"
click at [241, 75] on div at bounding box center [242, 76] width 4 height 3
type input "7"
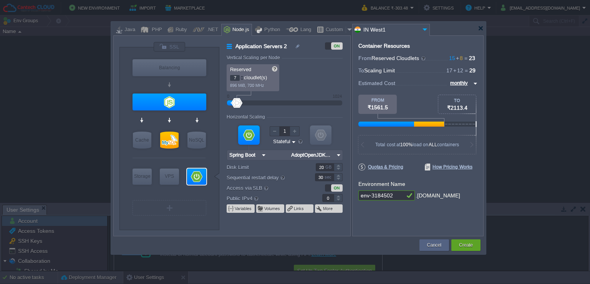
type input "8"
click at [241, 75] on div at bounding box center [242, 76] width 4 height 3
click at [243, 103] on div at bounding box center [242, 103] width 11 height 10
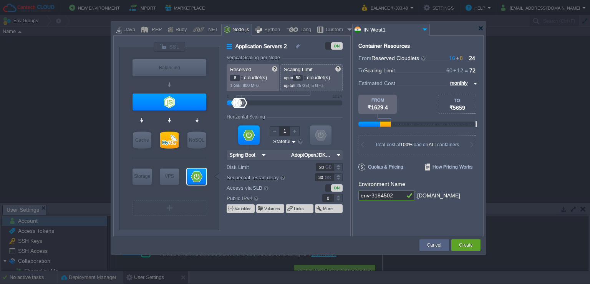
click at [242, 103] on div at bounding box center [241, 103] width 11 height 10
click at [298, 76] on input "50" at bounding box center [298, 78] width 10 height 6
click at [297, 77] on input "50" at bounding box center [298, 78] width 10 height 6
click at [300, 77] on input "50" at bounding box center [298, 78] width 10 height 6
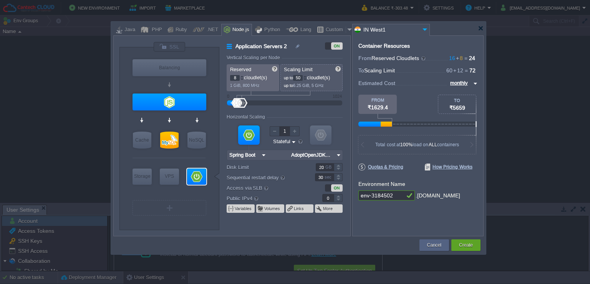
click at [300, 77] on input "50" at bounding box center [298, 78] width 10 height 6
click at [294, 107] on form "Vertical Scaling per Node Reserved 8 cloudlet(s) 1 GiB, 800 MHz Scaling Limit u…" at bounding box center [288, 145] width 123 height 181
type input "12"
type input "Node.js 24.9.0 LTS"
drag, startPoint x: 330, startPoint y: 198, endPoint x: 316, endPoint y: 199, distance: 14.3
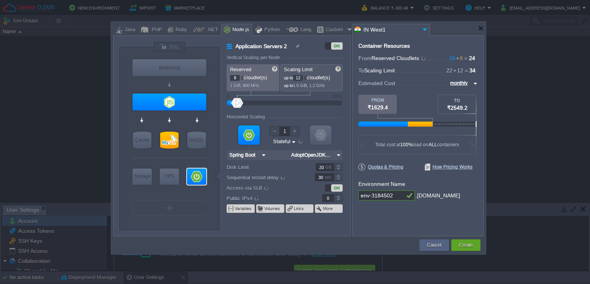
click at [316, 199] on div "0" at bounding box center [324, 198] width 37 height 8
type input "1"
type input "0"
click at [390, 217] on div "Container Resources From Reserved Cloudlets 16 + 8 ... = 24 not added To Scalin…" at bounding box center [417, 135] width 131 height 201
drag, startPoint x: 329, startPoint y: 197, endPoint x: 323, endPoint y: 198, distance: 5.8
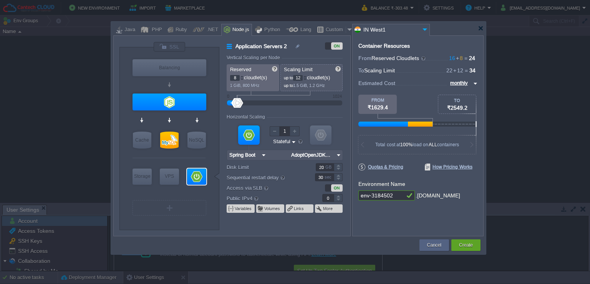
click at [323, 198] on input "0" at bounding box center [328, 198] width 12 height 8
click at [395, 218] on div "Container Resources From Reserved Cloudlets 16 + 8 ... = 24 not added To Scalin…" at bounding box center [417, 135] width 131 height 201
drag, startPoint x: 397, startPoint y: 195, endPoint x: 358, endPoint y: 199, distance: 38.6
click at [359, 199] on input "env-3184502" at bounding box center [382, 195] width 46 height 10
click at [395, 198] on input "env-3184502" at bounding box center [382, 195] width 46 height 10
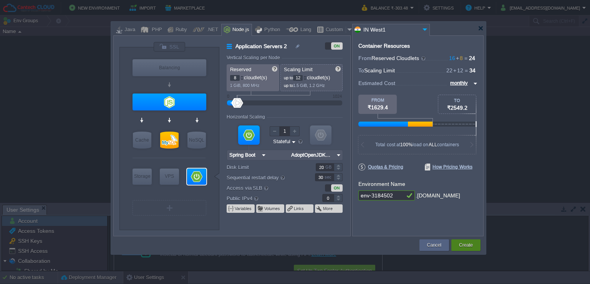
click at [463, 243] on button "Create" at bounding box center [466, 245] width 14 height 8
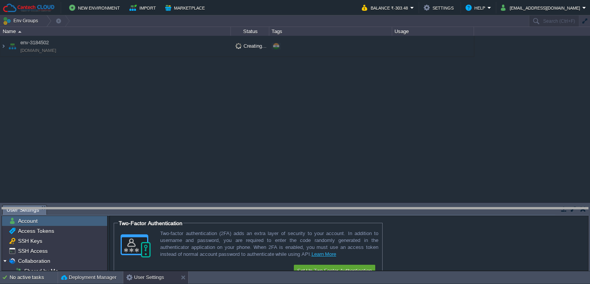
click at [275, 208] on body "New Environment Import Marketplace Bonus ₹0.00 Upgrade Account Balance ₹-303.48…" at bounding box center [295, 142] width 590 height 284
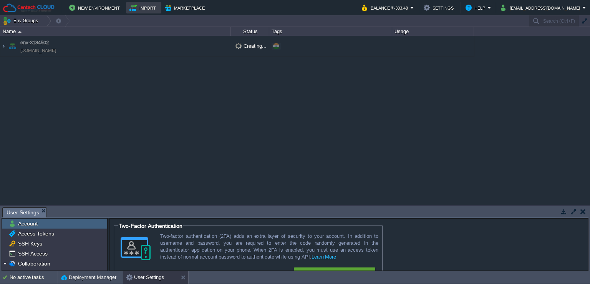
click at [143, 8] on button "Import" at bounding box center [144, 7] width 29 height 9
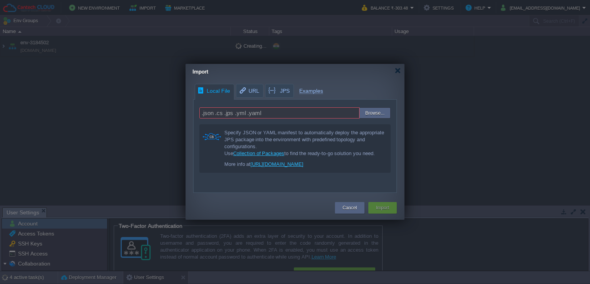
click at [377, 109] on input "file" at bounding box center [342, 113] width 97 height 11
click at [246, 93] on span "URL" at bounding box center [249, 90] width 21 height 13
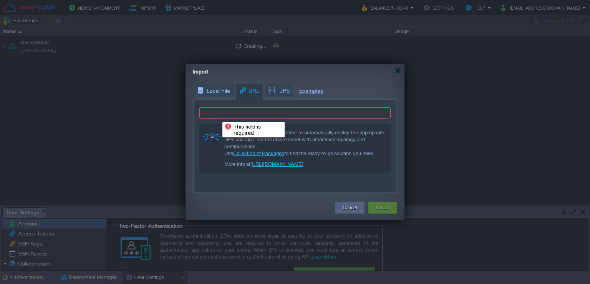
click at [236, 113] on input "text" at bounding box center [294, 112] width 191 height 11
drag, startPoint x: 276, startPoint y: 88, endPoint x: 276, endPoint y: 102, distance: 13.8
click at [276, 88] on div "Local File URL JPS Examples .json .cs .jps .yml .yaml Browse... Specify JSON or…" at bounding box center [295, 138] width 219 height 109
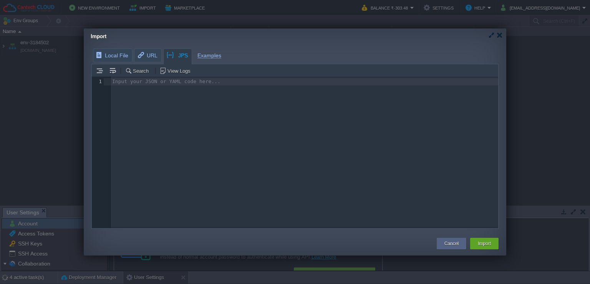
click at [500, 39] on div "Import" at bounding box center [299, 36] width 416 height 16
click at [499, 35] on div at bounding box center [500, 35] width 6 height 6
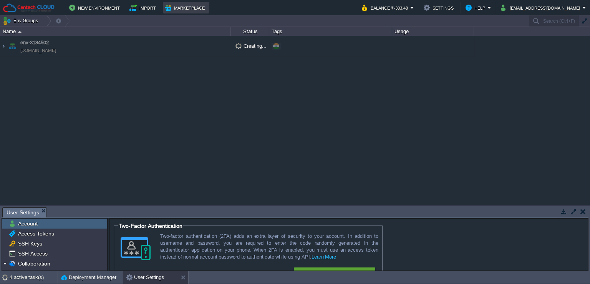
click at [180, 8] on button "Marketplace" at bounding box center [186, 7] width 42 height 9
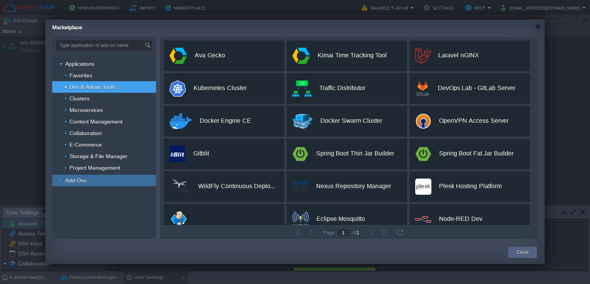
click at [81, 177] on span "Add-Ons" at bounding box center [76, 180] width 23 height 7
type input "Type application or add-on name"
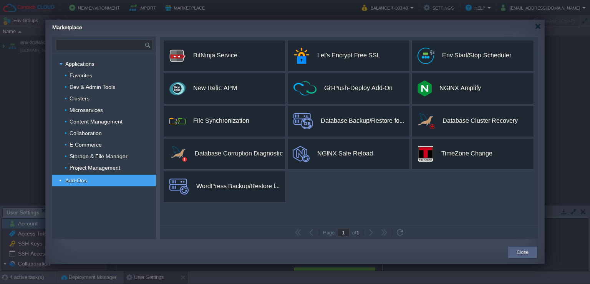
click at [103, 49] on input "text" at bounding box center [100, 45] width 88 height 10
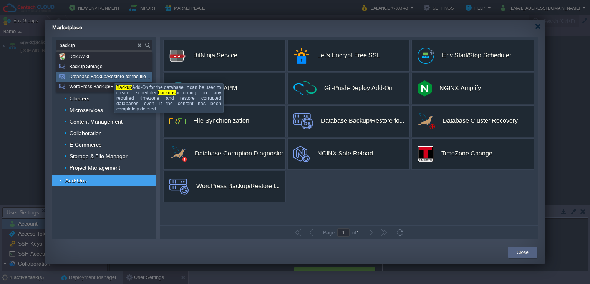
click at [108, 76] on span "Database Backup/Restore for the filesystem and the databases" at bounding box center [110, 76] width 82 height 10
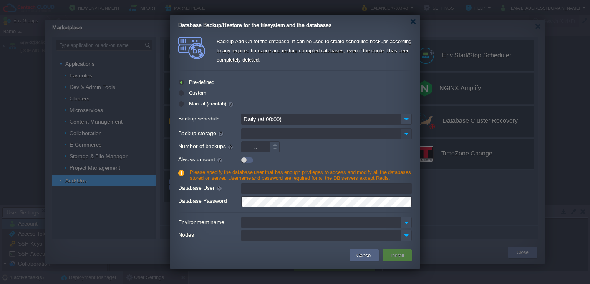
type input "Type application or add-on name"
click at [407, 132] on img at bounding box center [406, 133] width 11 height 11
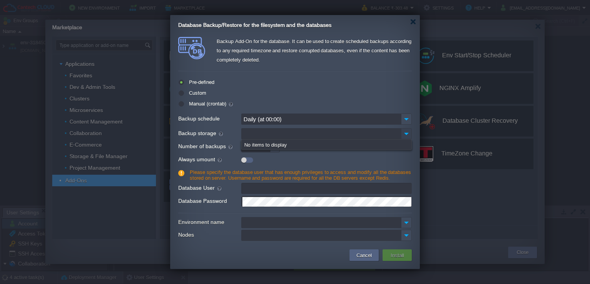
click at [407, 132] on img at bounding box center [406, 133] width 11 height 11
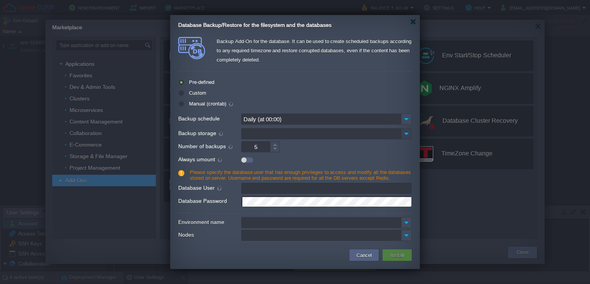
click at [407, 132] on img at bounding box center [406, 133] width 11 height 11
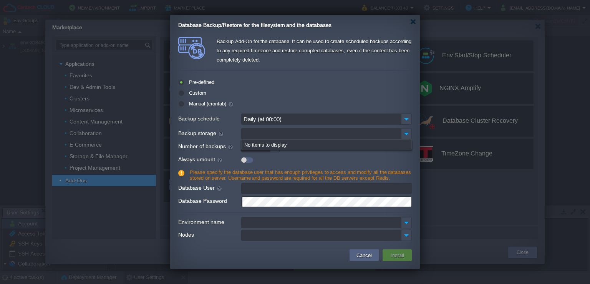
click at [206, 142] on label "Number of backups" at bounding box center [209, 146] width 62 height 10
click at [241, 142] on input "5" at bounding box center [255, 146] width 29 height 11
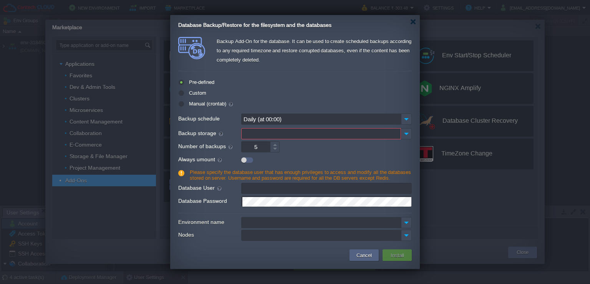
drag, startPoint x: 262, startPoint y: 145, endPoint x: 249, endPoint y: 149, distance: 13.7
click at [249, 149] on input "5" at bounding box center [255, 146] width 29 height 11
click at [411, 23] on div at bounding box center [413, 22] width 6 height 6
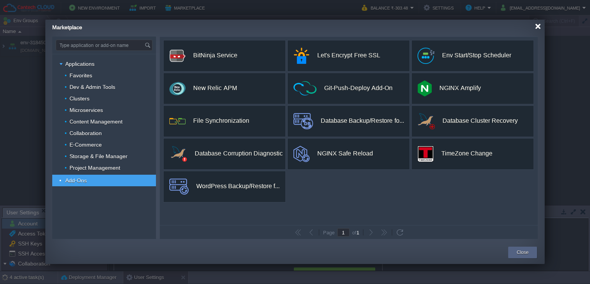
click at [540, 27] on div at bounding box center [538, 26] width 6 height 6
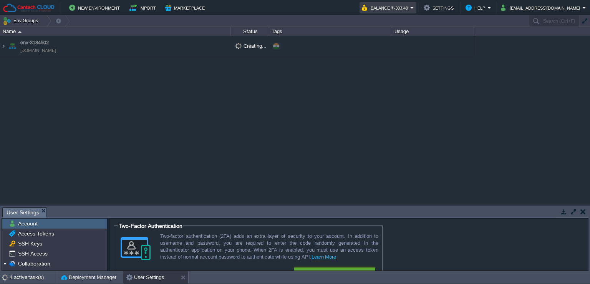
click at [410, 6] on button "Balance ₹-303.48" at bounding box center [386, 7] width 48 height 9
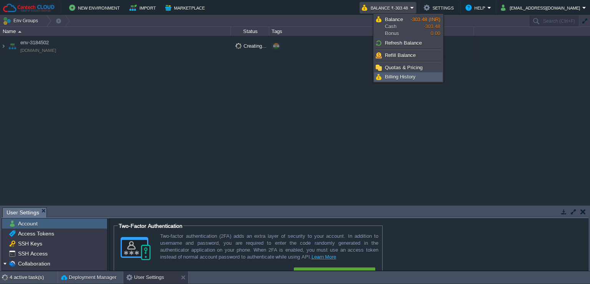
click at [396, 78] on span "Billing History" at bounding box center [400, 77] width 31 height 6
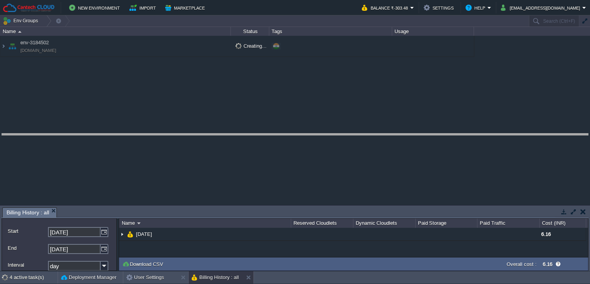
drag, startPoint x: 345, startPoint y: 209, endPoint x: 337, endPoint y: 133, distance: 76.5
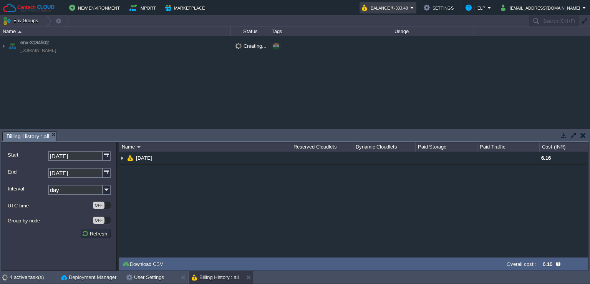
click at [410, 8] on button "Balance ₹-303.48" at bounding box center [386, 7] width 48 height 9
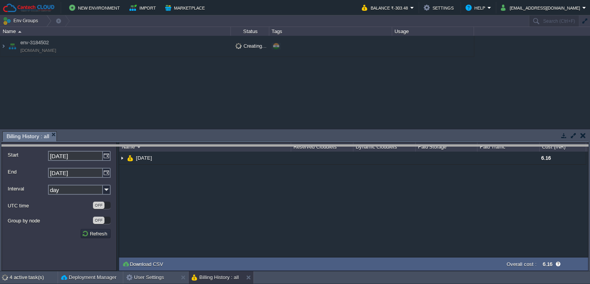
drag, startPoint x: 415, startPoint y: 133, endPoint x: 418, endPoint y: 149, distance: 16.4
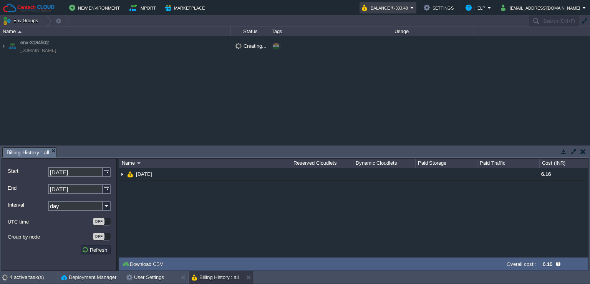
click at [410, 7] on button "Balance ₹-303.48" at bounding box center [386, 7] width 48 height 9
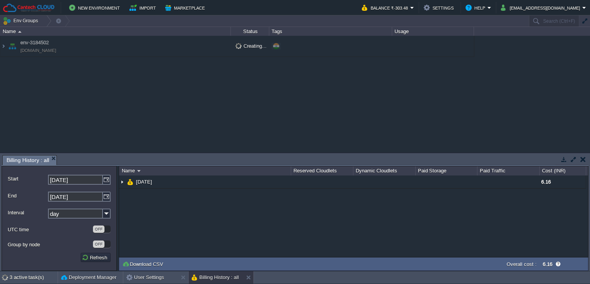
click at [360, 95] on div "env-3184502 env-3184502.in1.cantechcloud.com Creating... + Add to Env Group" at bounding box center [295, 94] width 590 height 117
click at [410, 6] on button "Balance ₹-303.48" at bounding box center [386, 7] width 48 height 9
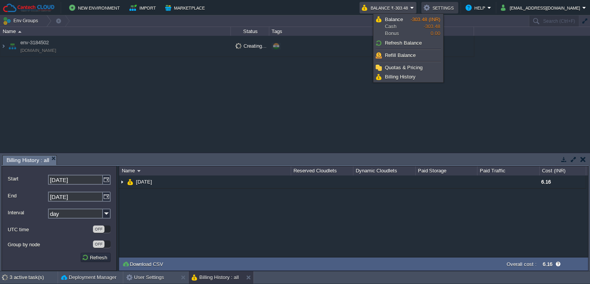
click at [456, 9] on button "Settings" at bounding box center [440, 7] width 32 height 9
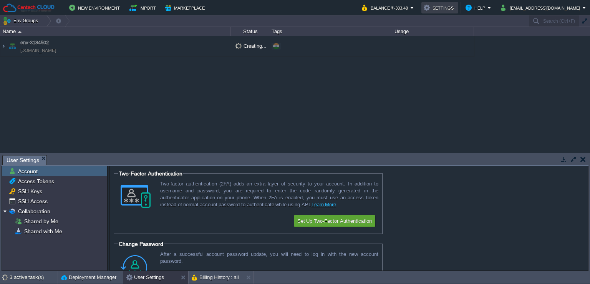
click at [456, 10] on button "Settings" at bounding box center [440, 7] width 32 height 9
click at [34, 199] on span "SSH Access" at bounding box center [33, 201] width 32 height 7
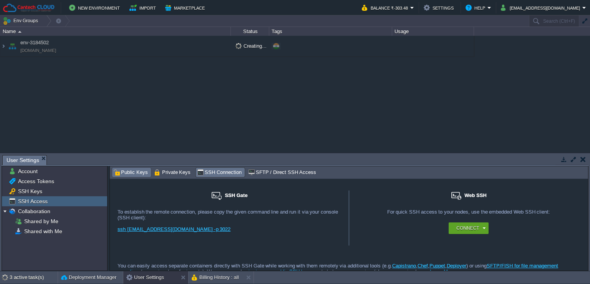
click at [124, 174] on span "Public Keys" at bounding box center [130, 172] width 35 height 8
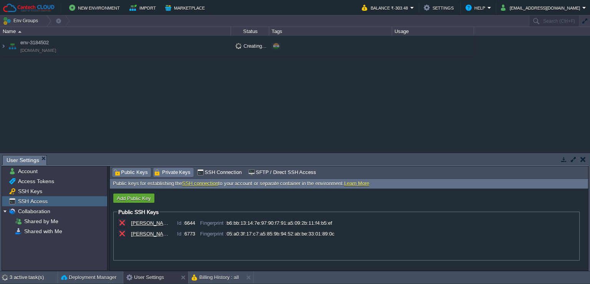
click at [170, 171] on span "Private Keys" at bounding box center [172, 172] width 37 height 8
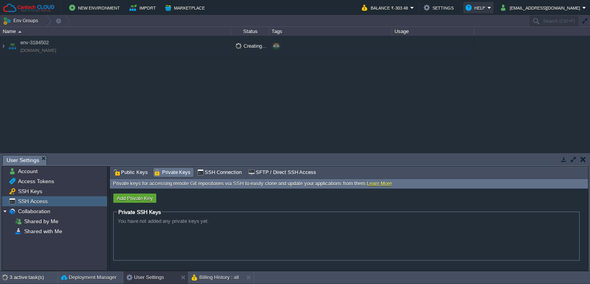
click at [488, 10] on button "Help" at bounding box center [477, 7] width 22 height 9
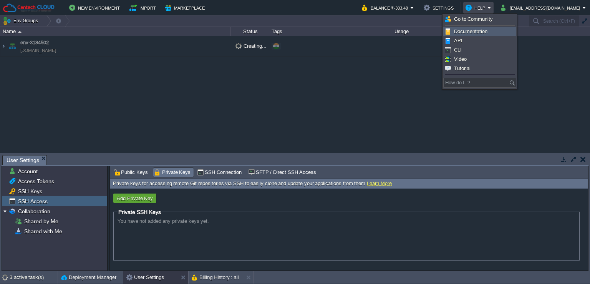
click at [463, 30] on span "Documentation" at bounding box center [470, 31] width 33 height 6
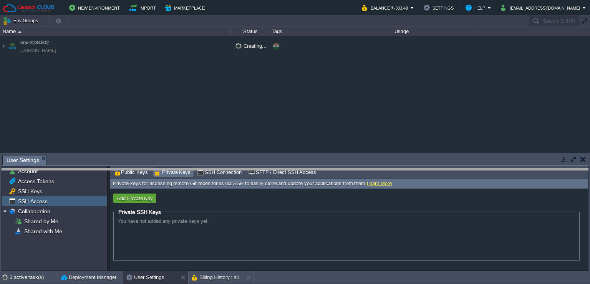
drag, startPoint x: 255, startPoint y: 161, endPoint x: 256, endPoint y: 166, distance: 5.5
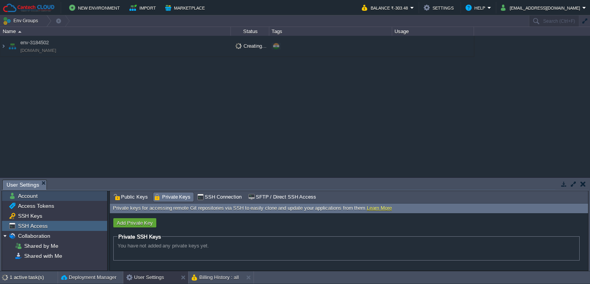
click at [26, 199] on span "Account" at bounding box center [28, 195] width 22 height 7
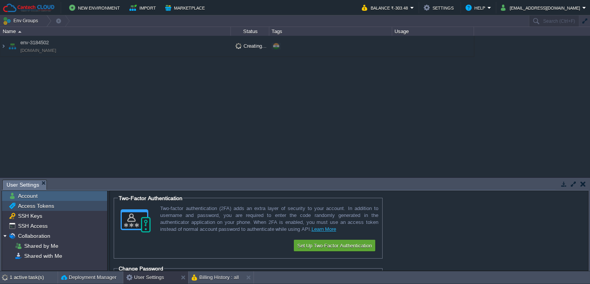
click at [35, 206] on span "Access Tokens" at bounding box center [36, 205] width 39 height 7
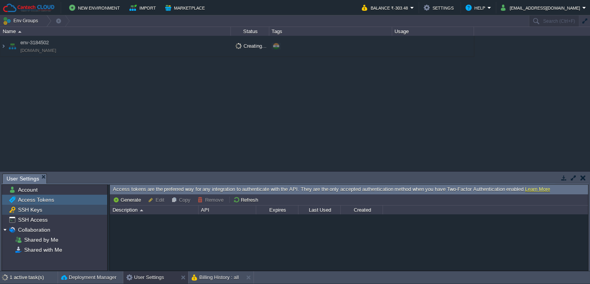
click at [23, 213] on div "SSH Keys" at bounding box center [54, 209] width 105 height 10
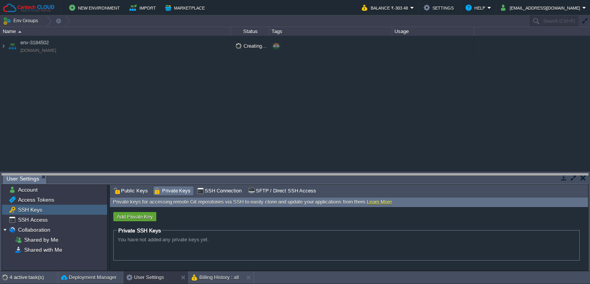
click at [214, 174] on body "New Environment Import Marketplace Bonus ₹0.00 Upgrade Account Balance ₹-303.48…" at bounding box center [295, 142] width 590 height 284
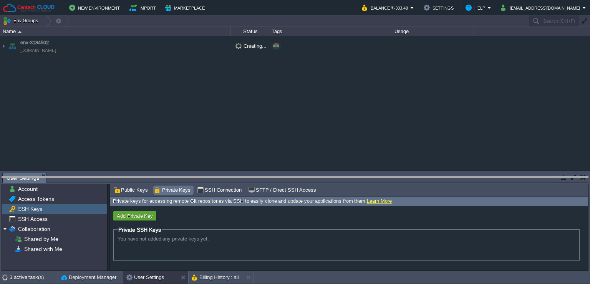
drag, startPoint x: 191, startPoint y: 176, endPoint x: 199, endPoint y: 179, distance: 9.5
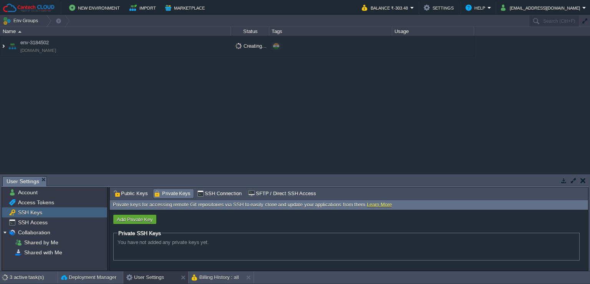
click at [2, 47] on img at bounding box center [3, 46] width 6 height 21
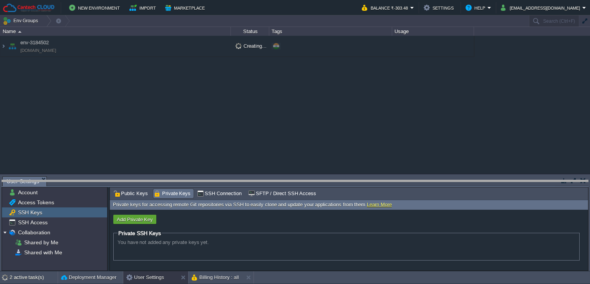
drag, startPoint x: 192, startPoint y: 176, endPoint x: 194, endPoint y: 180, distance: 4.3
click at [194, 180] on body "New Environment Import Marketplace Bonus ₹0.00 Upgrade Account Balance ₹-303.48…" at bounding box center [295, 142] width 590 height 284
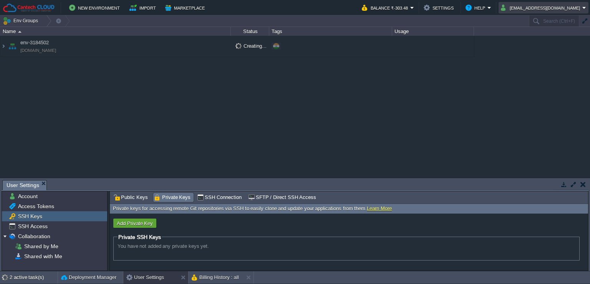
click at [546, 3] on button "[EMAIL_ADDRESS][DOMAIN_NAME]" at bounding box center [541, 7] width 81 height 9
click at [380, 88] on div "env-3184502 env-3184502.in1.cantechcloud.com Creating... + Add to Env Group" at bounding box center [295, 107] width 590 height 142
click at [36, 231] on div "SSH Access" at bounding box center [54, 226] width 105 height 10
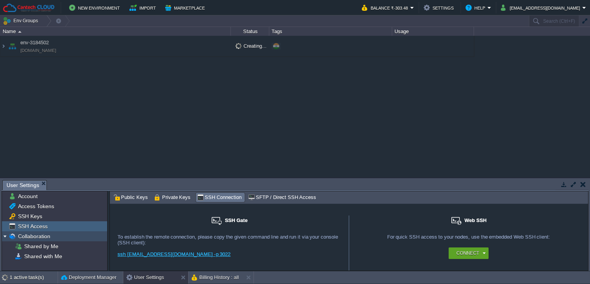
click at [41, 239] on span "Collaboration" at bounding box center [34, 235] width 35 height 7
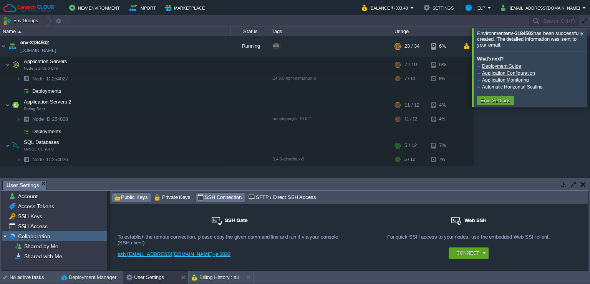
click at [137, 199] on span "Public Keys" at bounding box center [130, 197] width 35 height 8
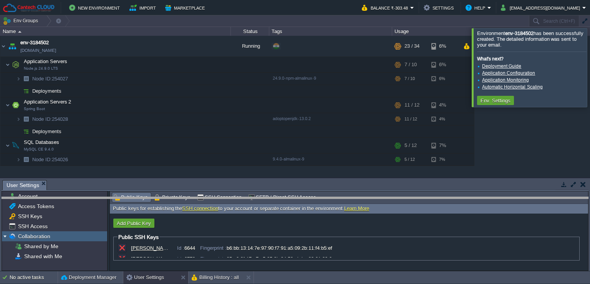
drag, startPoint x: 426, startPoint y: 185, endPoint x: 426, endPoint y: 190, distance: 5.0
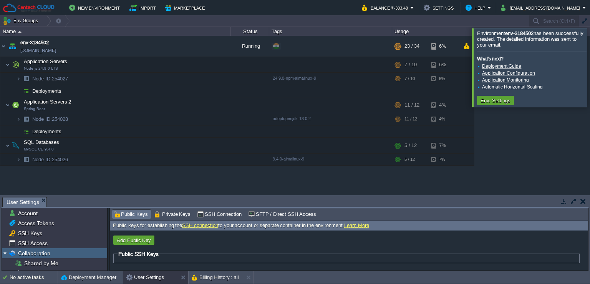
click at [590, 68] on div at bounding box center [599, 67] width 0 height 78
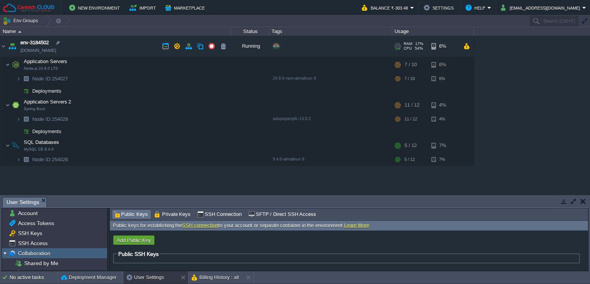
click at [56, 51] on link "[DOMAIN_NAME]" at bounding box center [38, 50] width 36 height 8
click at [166, 48] on button "button" at bounding box center [165, 46] width 7 height 7
click at [178, 47] on button "button" at bounding box center [177, 46] width 7 height 7
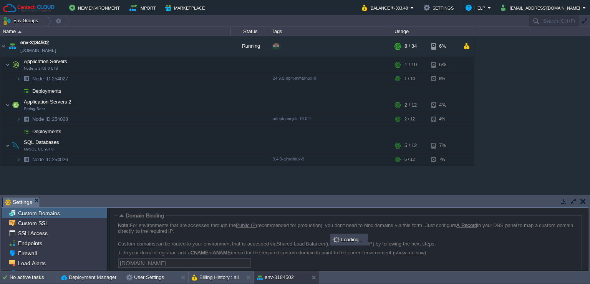
scroll to position [46, 0]
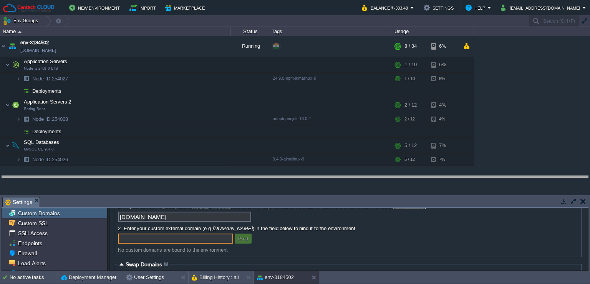
drag, startPoint x: 176, startPoint y: 199, endPoint x: 178, endPoint y: 178, distance: 20.8
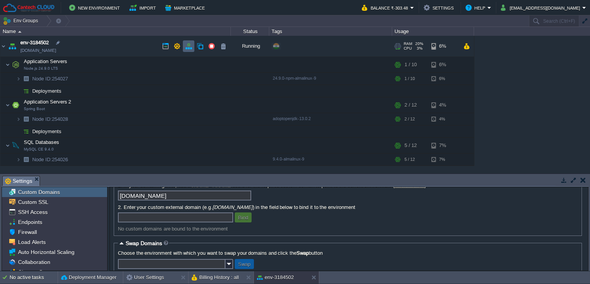
click at [189, 50] on td at bounding box center [189, 46] width 12 height 12
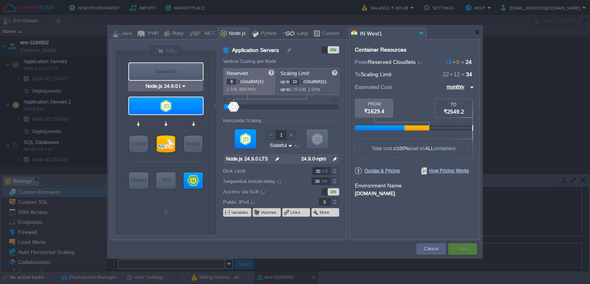
type input "Spring Boot"
click at [478, 32] on div at bounding box center [478, 32] width 6 height 6
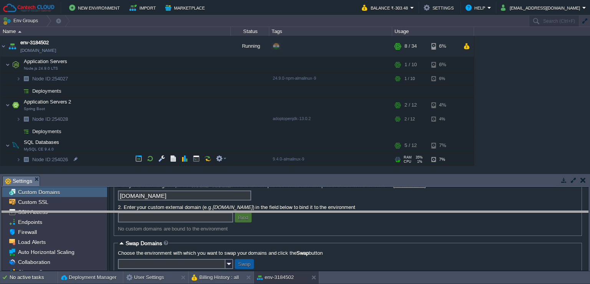
drag, startPoint x: 165, startPoint y: 178, endPoint x: 166, endPoint y: 213, distance: 35.0
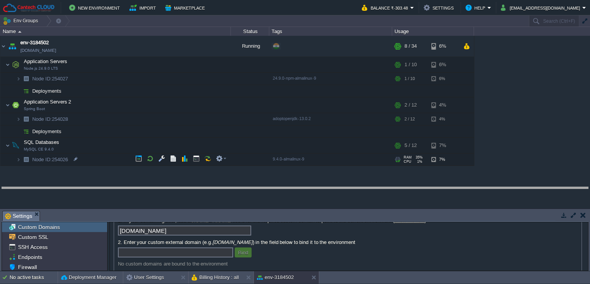
drag, startPoint x: 155, startPoint y: 212, endPoint x: 160, endPoint y: 188, distance: 24.3
click at [160, 188] on body "New Environment Import Marketplace Bonus ₹0.00 Upgrade Account Balance ₹-303.48…" at bounding box center [295, 142] width 590 height 284
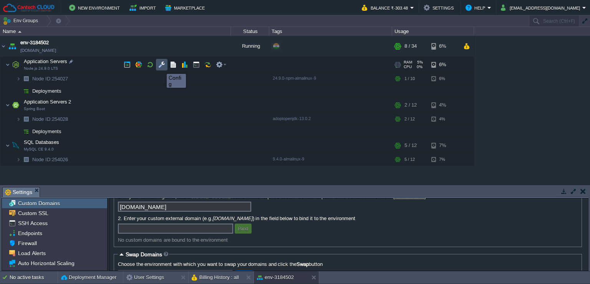
click at [161, 67] on button "button" at bounding box center [161, 64] width 7 height 7
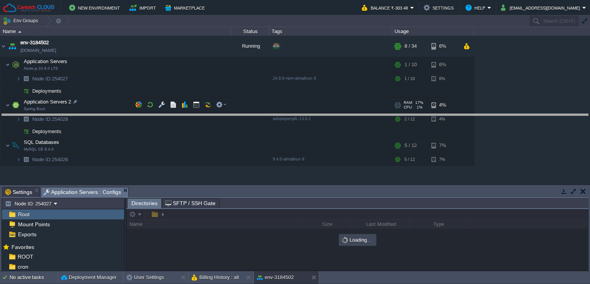
drag, startPoint x: 174, startPoint y: 189, endPoint x: 178, endPoint y: 116, distance: 73.2
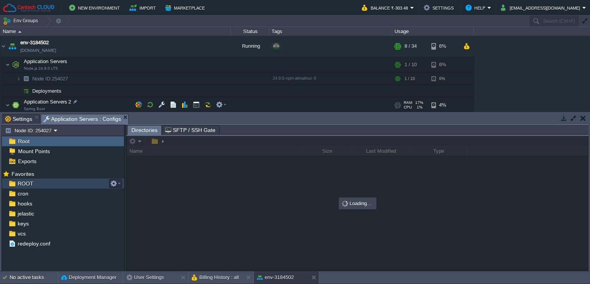
click at [28, 184] on span "ROOT" at bounding box center [25, 183] width 18 height 7
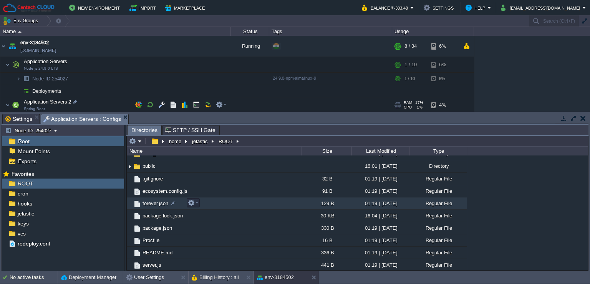
scroll to position [0, 0]
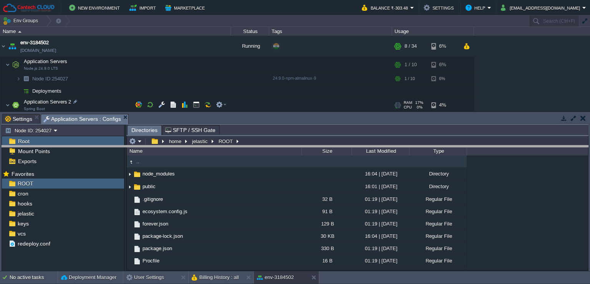
drag, startPoint x: 184, startPoint y: 119, endPoint x: 186, endPoint y: 125, distance: 6.0
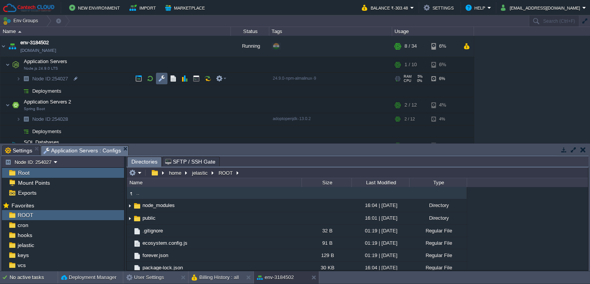
click at [164, 79] on button "button" at bounding box center [161, 78] width 7 height 7
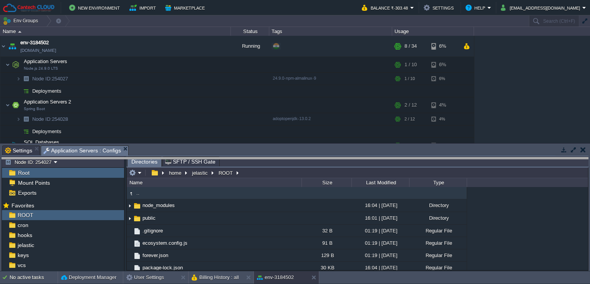
drag, startPoint x: 169, startPoint y: 146, endPoint x: 177, endPoint y: 158, distance: 14.4
click at [177, 158] on body "New Environment Import Marketplace Bonus ₹0.00 Upgrade Account Balance ₹-303.48…" at bounding box center [295, 142] width 590 height 284
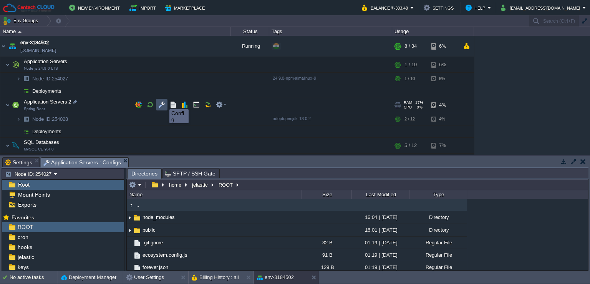
click at [160, 103] on button "button" at bounding box center [161, 104] width 7 height 7
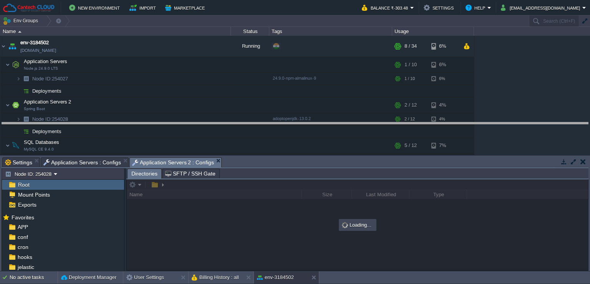
drag, startPoint x: 237, startPoint y: 162, endPoint x: 243, endPoint y: 127, distance: 35.5
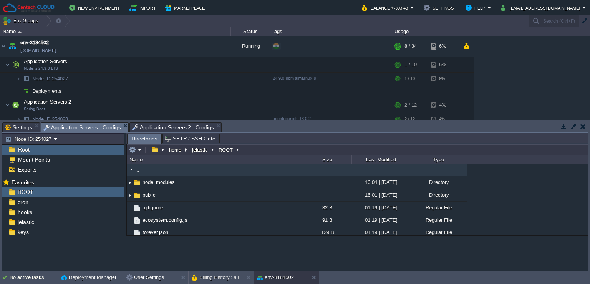
click at [86, 125] on span "Application Servers : Configs" at bounding box center [82, 128] width 78 height 10
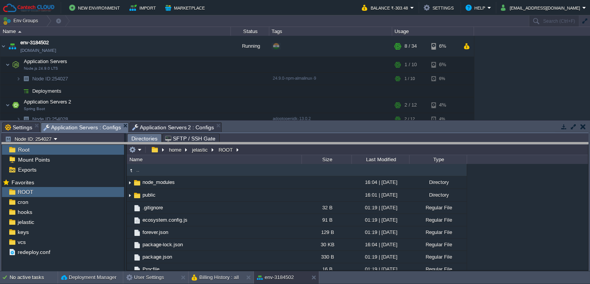
drag, startPoint x: 262, startPoint y: 123, endPoint x: 262, endPoint y: 143, distance: 20.0
click at [262, 143] on body "New Environment Import Marketplace Bonus ₹0.00 Upgrade Account Balance ₹-303.48…" at bounding box center [295, 142] width 590 height 284
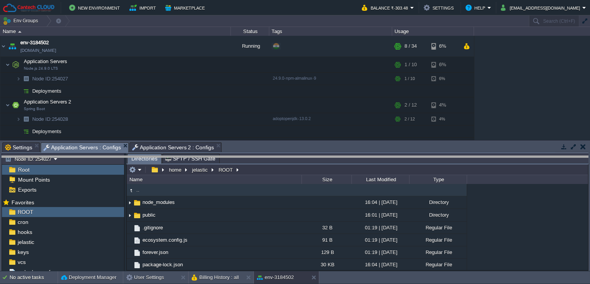
drag, startPoint x: 262, startPoint y: 143, endPoint x: 262, endPoint y: 158, distance: 14.2
click at [262, 158] on body "New Environment Import Marketplace Bonus ₹0.00 Upgrade Account Balance ₹-303.48…" at bounding box center [295, 142] width 590 height 284
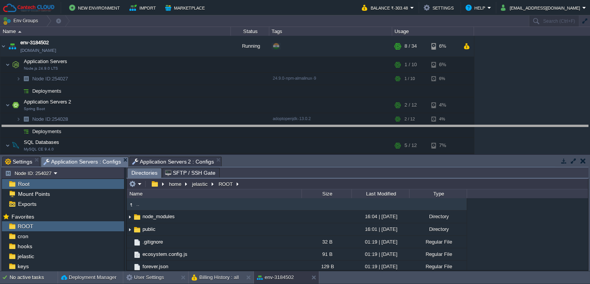
drag, startPoint x: 264, startPoint y: 164, endPoint x: 272, endPoint y: 132, distance: 32.3
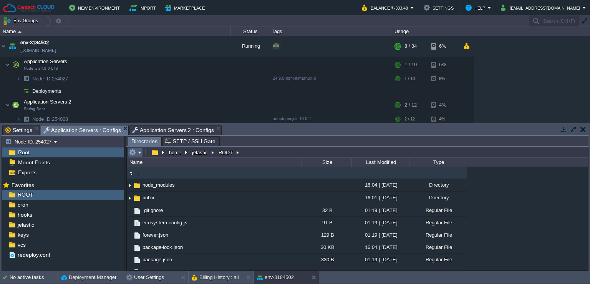
click at [140, 154] on em at bounding box center [135, 152] width 13 height 7
click at [162, 154] on em at bounding box center [157, 152] width 17 height 7
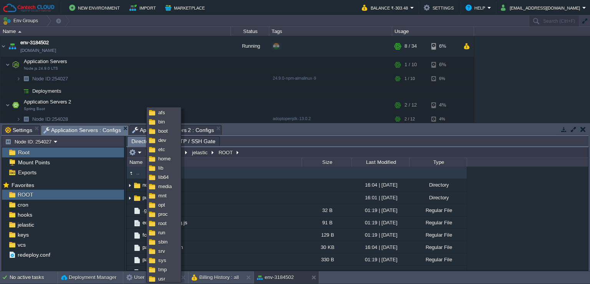
click at [246, 163] on div "Name" at bounding box center [215, 162] width 174 height 9
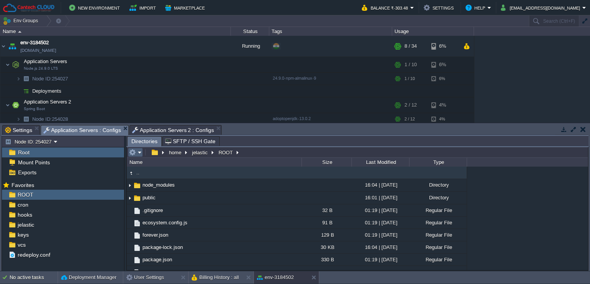
click at [134, 152] on button "button" at bounding box center [132, 152] width 7 height 7
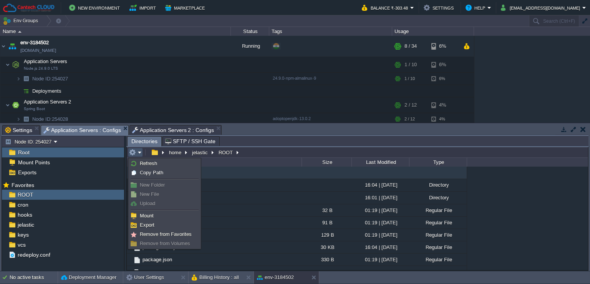
click at [219, 164] on div "Name" at bounding box center [215, 162] width 174 height 9
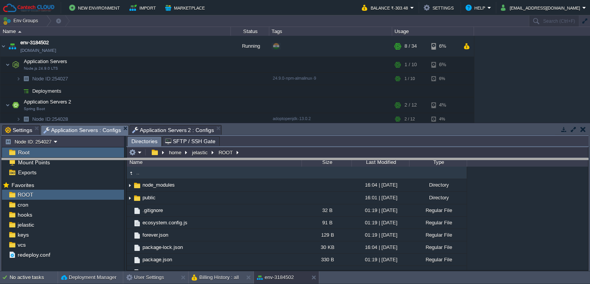
drag, startPoint x: 256, startPoint y: 131, endPoint x: 257, endPoint y: 136, distance: 5.0
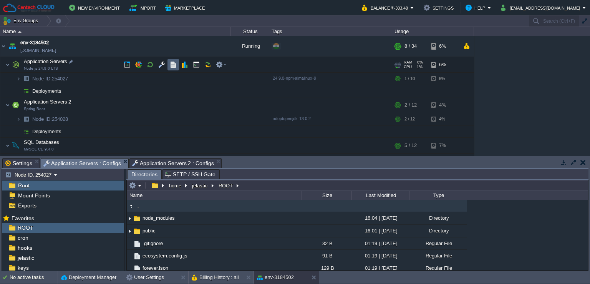
click at [168, 64] on td at bounding box center [174, 65] width 12 height 12
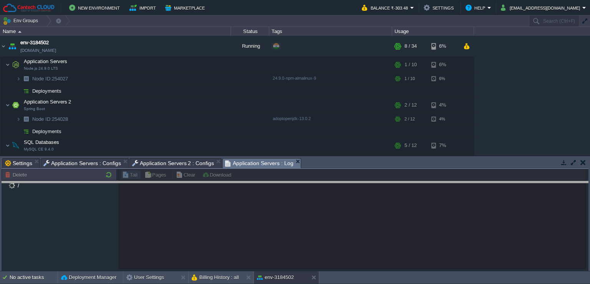
drag, startPoint x: 332, startPoint y: 164, endPoint x: 331, endPoint y: 188, distance: 23.1
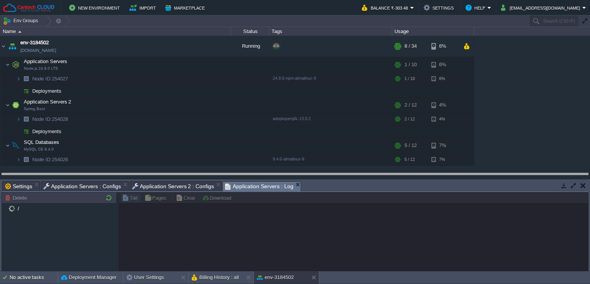
drag, startPoint x: 341, startPoint y: 183, endPoint x: 342, endPoint y: 175, distance: 8.1
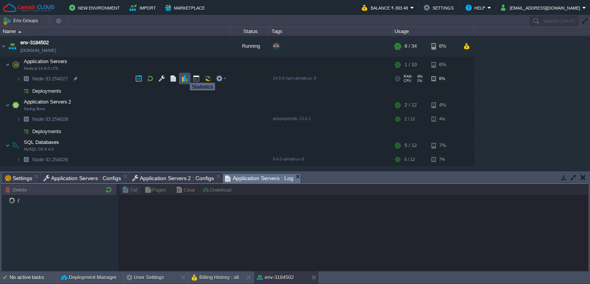
click at [184, 76] on button "button" at bounding box center [184, 78] width 7 height 7
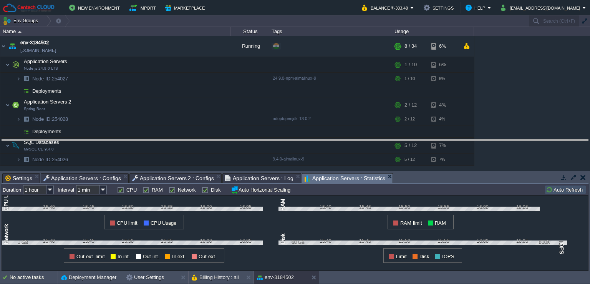
drag, startPoint x: 394, startPoint y: 180, endPoint x: 397, endPoint y: 146, distance: 33.9
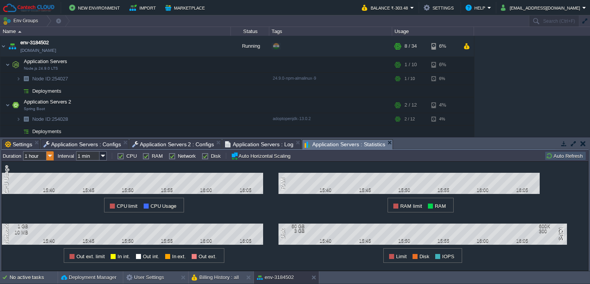
click at [53, 157] on img at bounding box center [49, 155] width 7 height 9
click at [39, 175] on div "6 hours" at bounding box center [39, 176] width 30 height 10
type input "6 hours"
type input "1 hour"
click at [103, 157] on img at bounding box center [103, 155] width 7 height 9
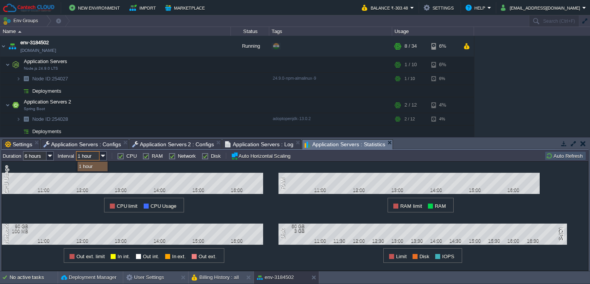
click at [336, 172] on div "1 RAM 11:00 12:00 13:00 14:00 15:00 16:00 RAM limit RAM" at bounding box center [417, 186] width 277 height 51
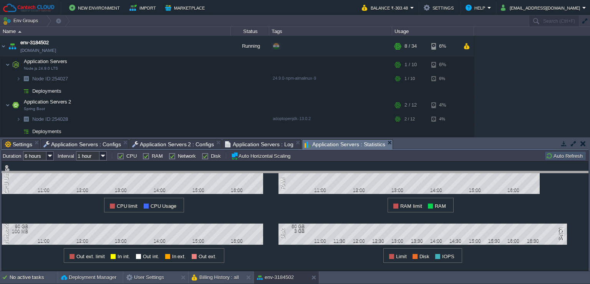
drag, startPoint x: 398, startPoint y: 143, endPoint x: 399, endPoint y: 148, distance: 5.0
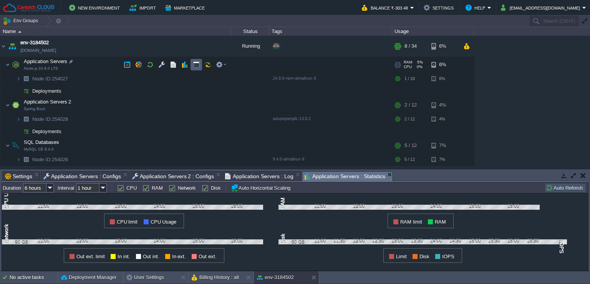
click at [191, 65] on td at bounding box center [197, 65] width 12 height 12
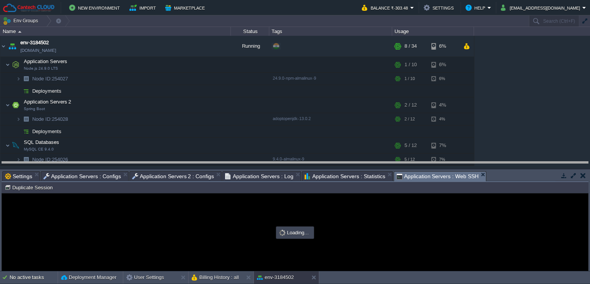
drag, startPoint x: 504, startPoint y: 177, endPoint x: 505, endPoint y: 169, distance: 8.2
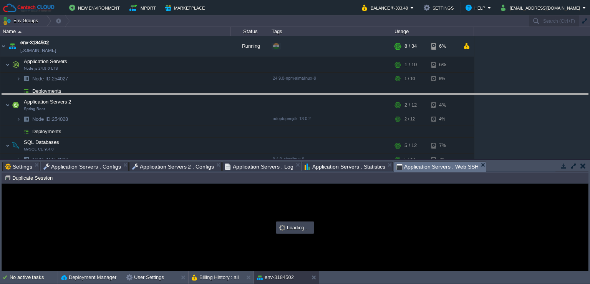
drag, startPoint x: 508, startPoint y: 168, endPoint x: 505, endPoint y: 99, distance: 68.8
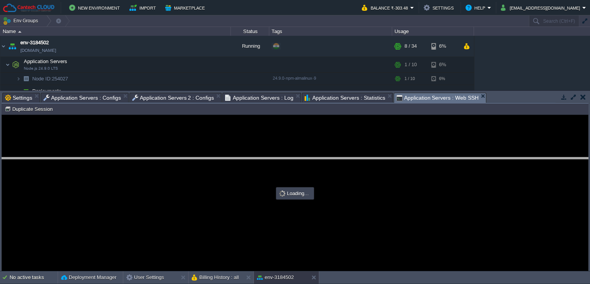
drag, startPoint x: 502, startPoint y: 99, endPoint x: 500, endPoint y: 163, distance: 64.6
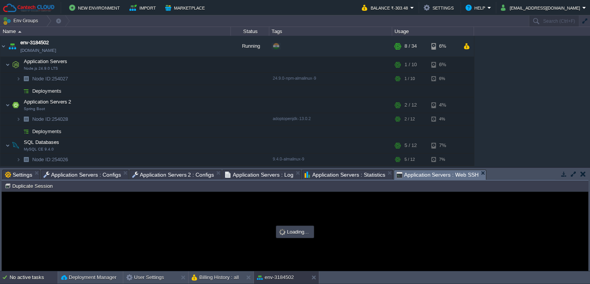
click at [24, 281] on div "No active tasks" at bounding box center [34, 277] width 48 height 12
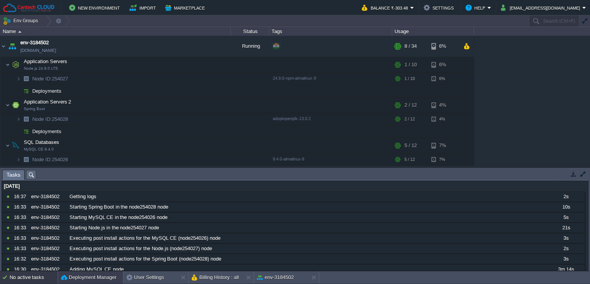
click at [76, 275] on button "Deployment Manager" at bounding box center [88, 277] width 55 height 8
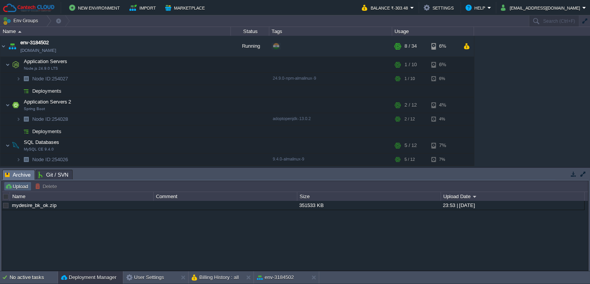
click at [18, 185] on button "Upload" at bounding box center [17, 186] width 25 height 7
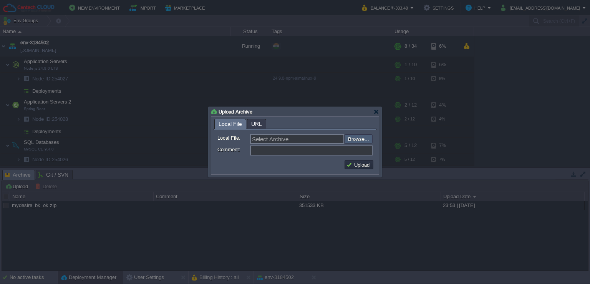
click at [363, 141] on input "file" at bounding box center [324, 138] width 97 height 9
click at [256, 125] on span "URL" at bounding box center [256, 123] width 11 height 9
click at [233, 125] on span "Local File" at bounding box center [230, 124] width 23 height 10
click at [258, 125] on span "URL" at bounding box center [256, 123] width 11 height 9
click at [300, 141] on input "URL:" at bounding box center [311, 139] width 123 height 10
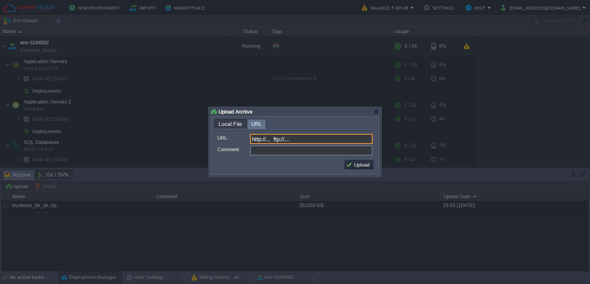
click at [223, 121] on span "Local File" at bounding box center [230, 123] width 23 height 9
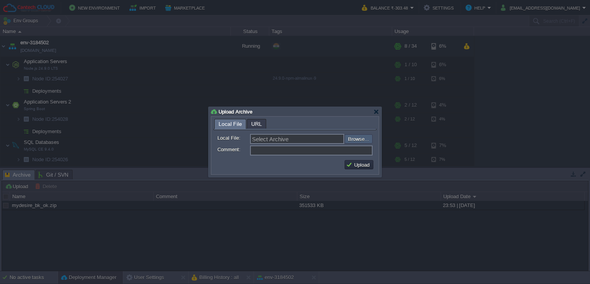
click at [364, 138] on input "file" at bounding box center [324, 138] width 97 height 9
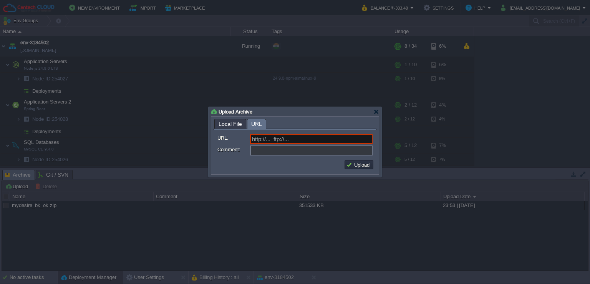
click at [258, 125] on span "URL" at bounding box center [256, 124] width 11 height 10
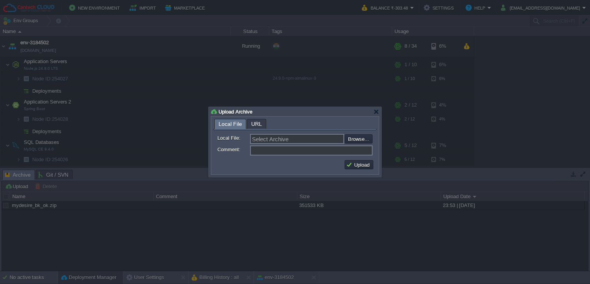
click at [232, 120] on span "Local File" at bounding box center [230, 124] width 23 height 10
click at [358, 139] on input "file" at bounding box center [324, 138] width 97 height 9
click at [378, 112] on div at bounding box center [377, 112] width 6 height 6
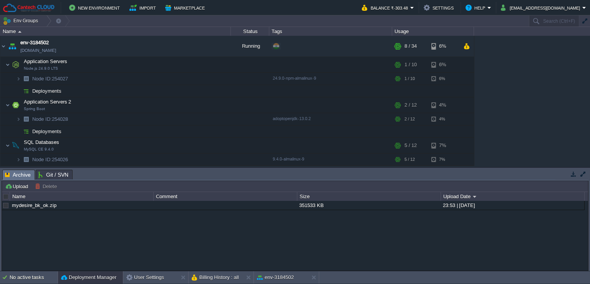
click at [50, 174] on span "Git / SVN" at bounding box center [53, 174] width 30 height 9
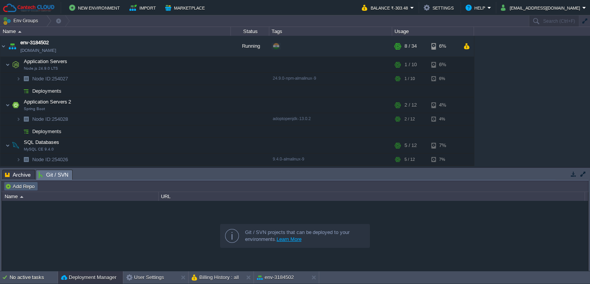
click at [24, 187] on button "Add Repo" at bounding box center [21, 186] width 32 height 7
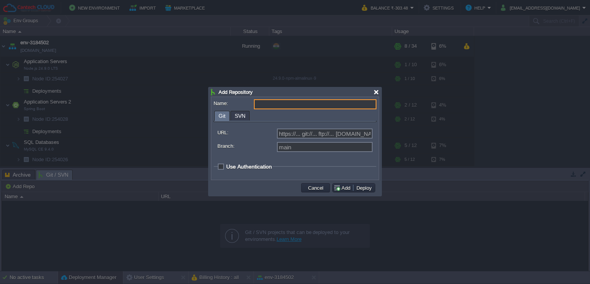
click at [376, 93] on div at bounding box center [377, 92] width 6 height 6
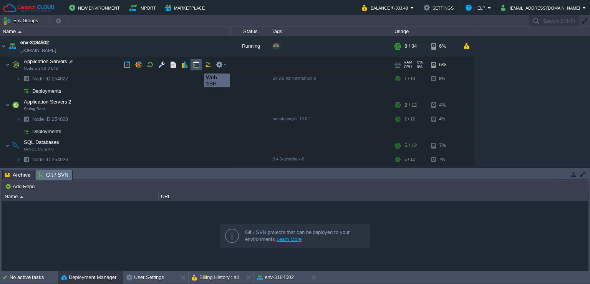
click at [198, 66] on button "button" at bounding box center [196, 64] width 7 height 7
type input "#000000"
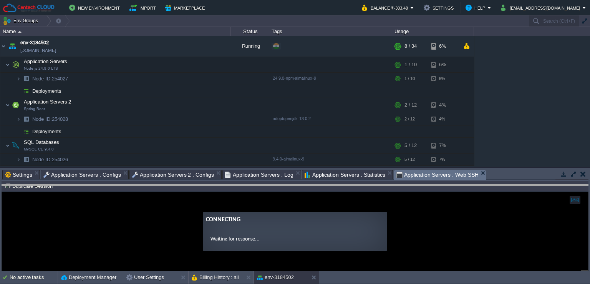
drag, startPoint x: 500, startPoint y: 177, endPoint x: 501, endPoint y: 185, distance: 8.6
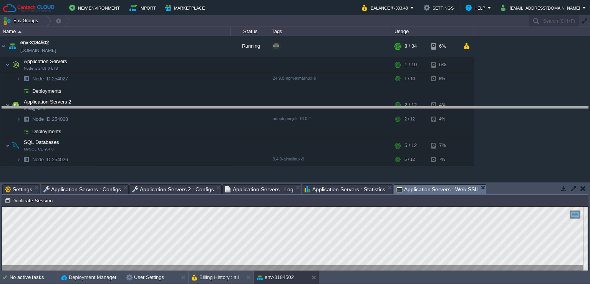
drag, startPoint x: 507, startPoint y: 189, endPoint x: 504, endPoint y: 111, distance: 77.7
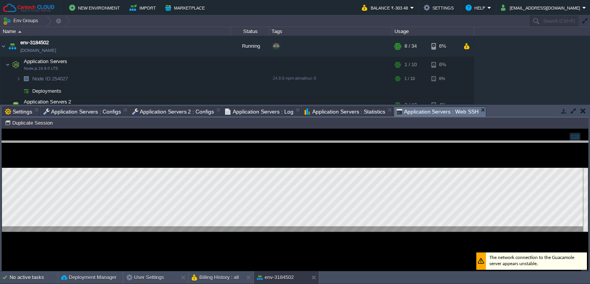
drag, startPoint x: 491, startPoint y: 111, endPoint x: 492, endPoint y: 144, distance: 33.1
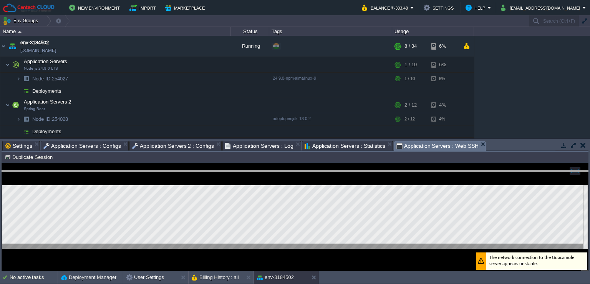
drag, startPoint x: 516, startPoint y: 145, endPoint x: 516, endPoint y: 151, distance: 5.4
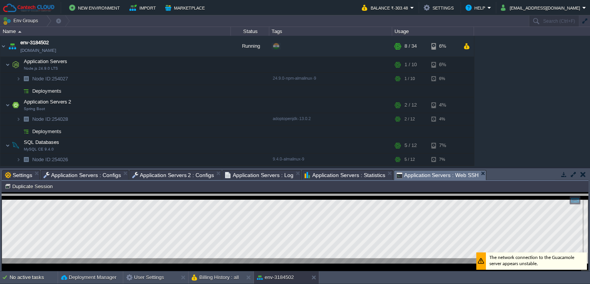
drag, startPoint x: 510, startPoint y: 173, endPoint x: 511, endPoint y: 199, distance: 25.8
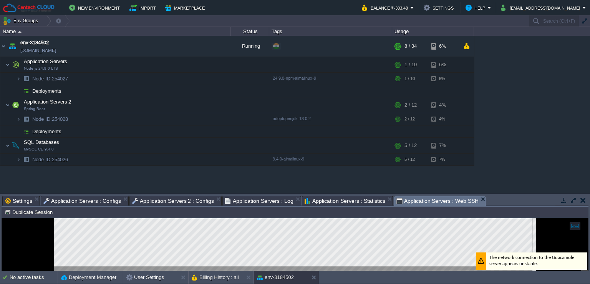
click at [18, 199] on span "Settings" at bounding box center [18, 200] width 27 height 9
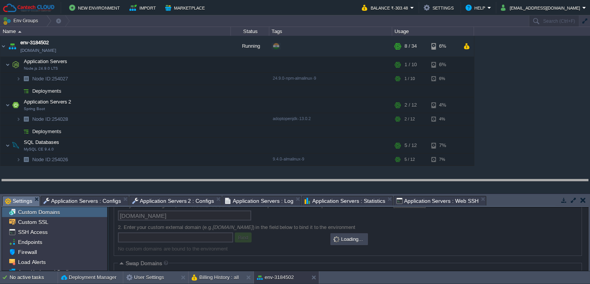
drag, startPoint x: 500, startPoint y: 198, endPoint x: 500, endPoint y: 181, distance: 16.5
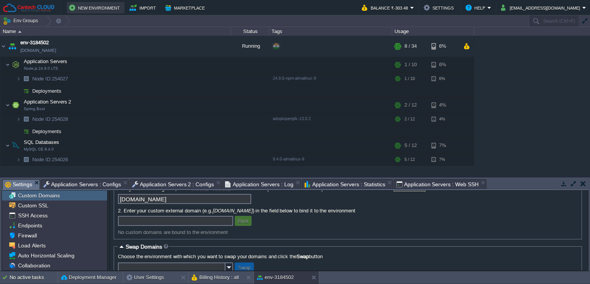
click at [96, 8] on button "New Environment" at bounding box center [95, 7] width 53 height 9
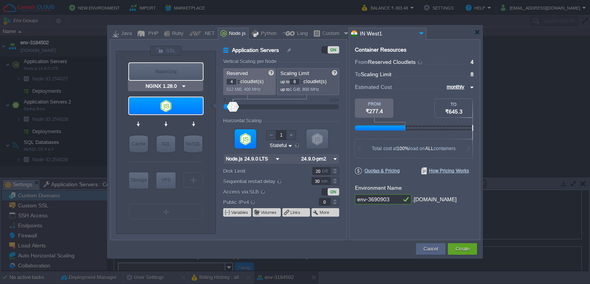
type input "Node.js 24.9.0 LTS"
click at [478, 33] on div at bounding box center [478, 32] width 6 height 6
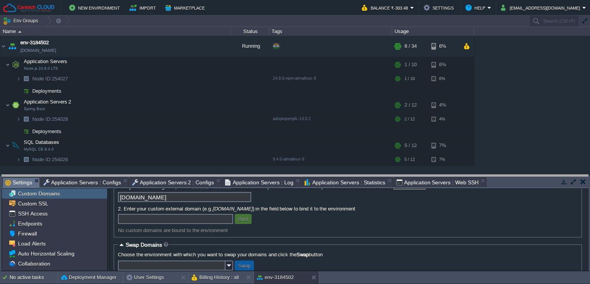
drag, startPoint x: 520, startPoint y: 180, endPoint x: 527, endPoint y: 177, distance: 7.1
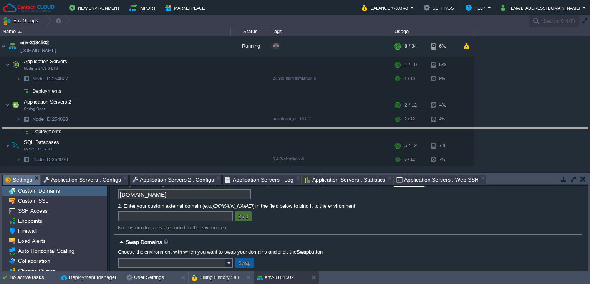
drag, startPoint x: 527, startPoint y: 177, endPoint x: 528, endPoint y: 124, distance: 53.4
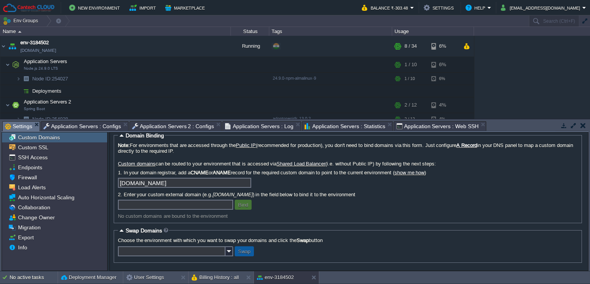
scroll to position [6, 0]
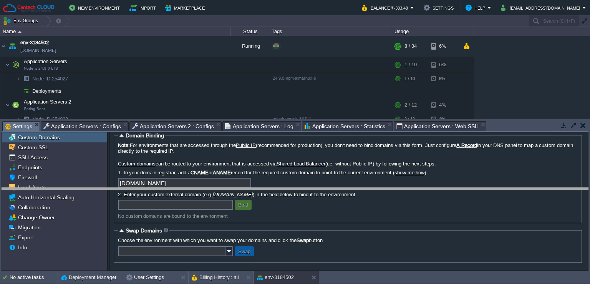
drag, startPoint x: 495, startPoint y: 125, endPoint x: 513, endPoint y: 192, distance: 69.6
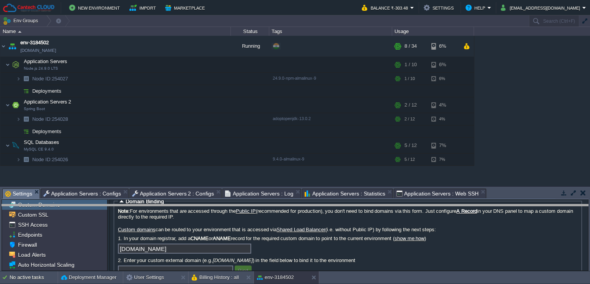
drag, startPoint x: 513, startPoint y: 192, endPoint x: 513, endPoint y: 196, distance: 4.2
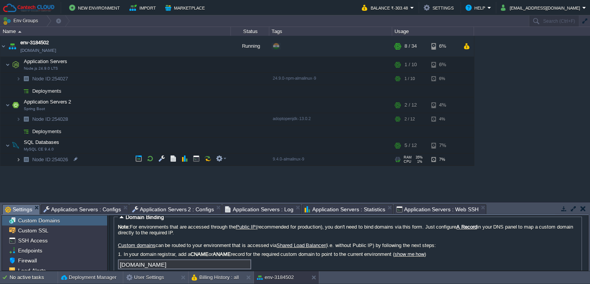
click at [17, 160] on img at bounding box center [18, 159] width 5 height 12
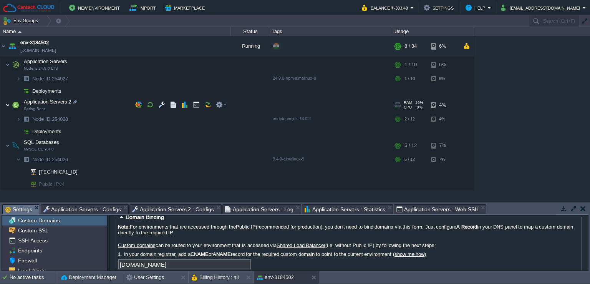
click at [6, 104] on img at bounding box center [7, 104] width 5 height 15
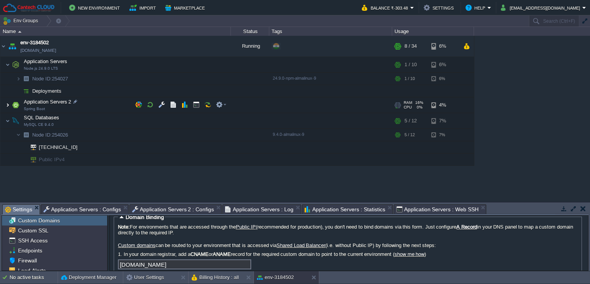
click at [6, 104] on img at bounding box center [7, 104] width 5 height 15
click at [5, 105] on span at bounding box center [2, 105] width 5 height 6
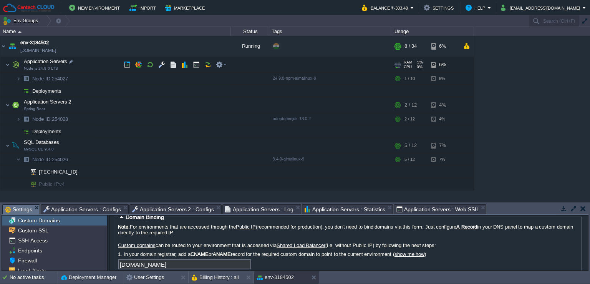
click at [4, 67] on td "Application Servers Node.js 24.9.0 LTS" at bounding box center [115, 65] width 231 height 16
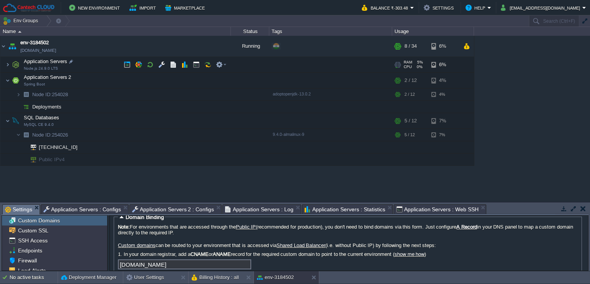
click at [4, 67] on td "Application Servers Node.js 24.9.0 LTS" at bounding box center [115, 65] width 231 height 16
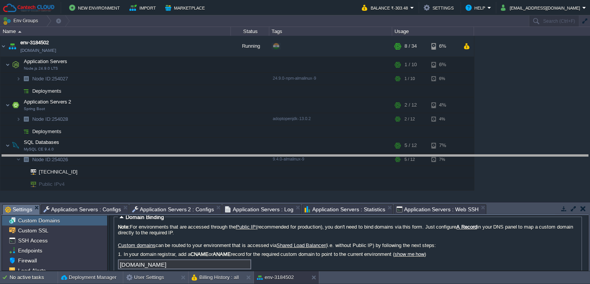
drag, startPoint x: 510, startPoint y: 206, endPoint x: 505, endPoint y: 156, distance: 49.9
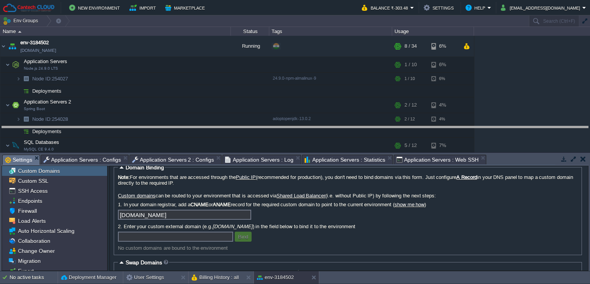
drag, startPoint x: 505, startPoint y: 156, endPoint x: 507, endPoint y: 128, distance: 28.6
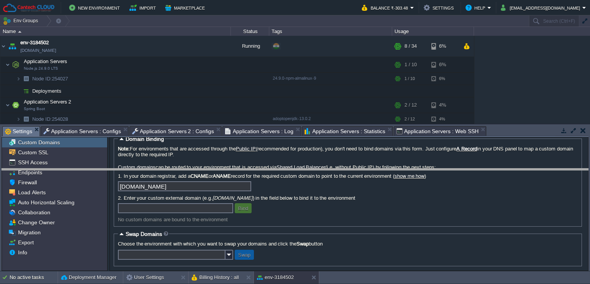
drag, startPoint x: 497, startPoint y: 130, endPoint x: 496, endPoint y: 173, distance: 42.3
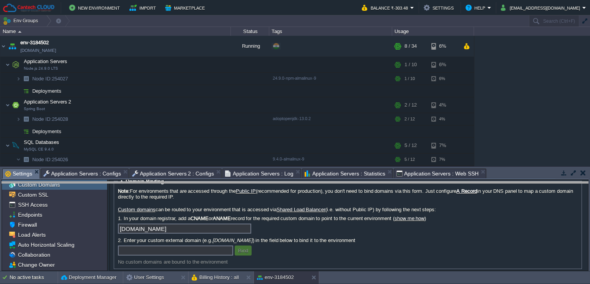
drag, startPoint x: 496, startPoint y: 173, endPoint x: 496, endPoint y: 177, distance: 4.6
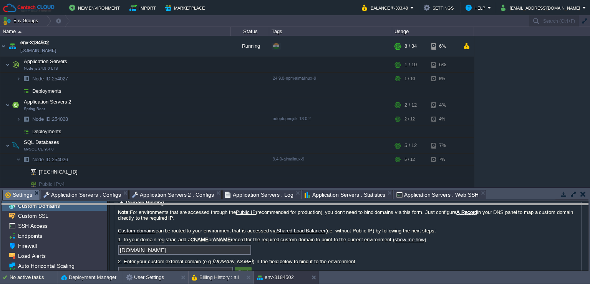
drag, startPoint x: 504, startPoint y: 193, endPoint x: 500, endPoint y: 211, distance: 18.8
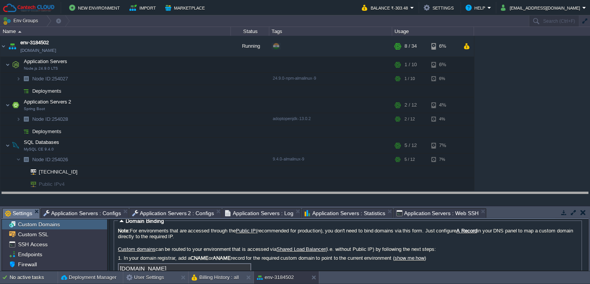
drag, startPoint x: 500, startPoint y: 212, endPoint x: 501, endPoint y: 194, distance: 18.1
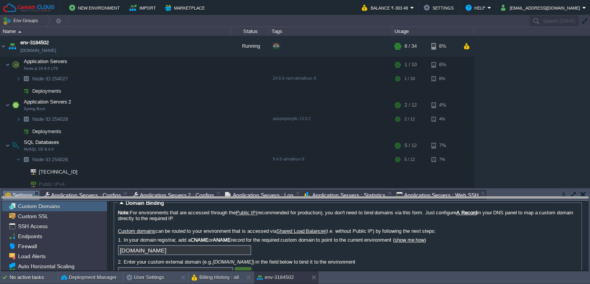
drag, startPoint x: 501, startPoint y: 194, endPoint x: 502, endPoint y: 199, distance: 5.1
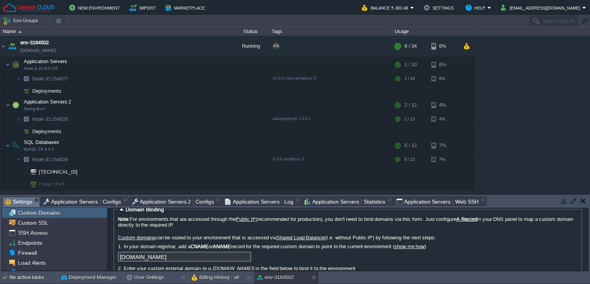
click at [586, 202] on td at bounding box center [583, 200] width 10 height 9
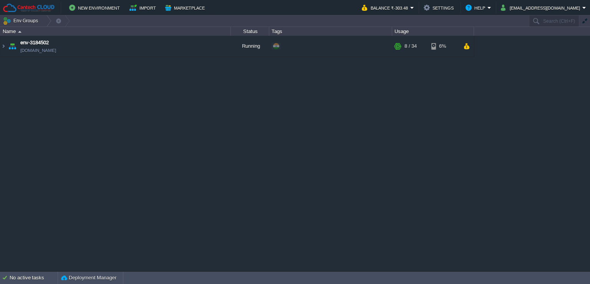
click at [511, 56] on div "env-3184502 [DOMAIN_NAME] Running + Add to Env Group RAM 20% CPU 1% 8 / 34 6%" at bounding box center [295, 153] width 590 height 235
click at [2, 42] on img at bounding box center [3, 46] width 6 height 21
click at [212, 45] on button "button" at bounding box center [211, 46] width 7 height 7
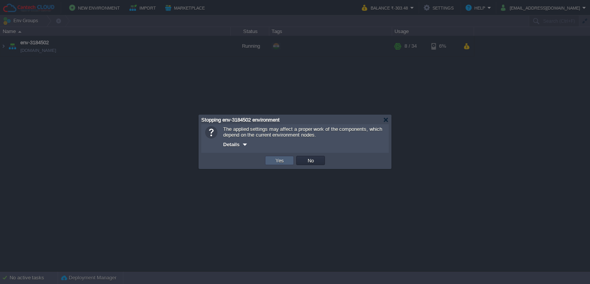
click at [279, 160] on button "Yes" at bounding box center [279, 160] width 13 height 7
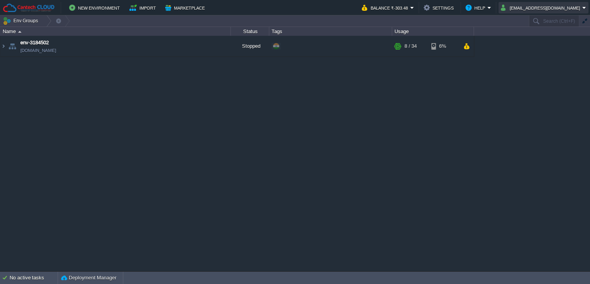
click at [538, 10] on button "[EMAIL_ADDRESS][DOMAIN_NAME]" at bounding box center [541, 7] width 81 height 9
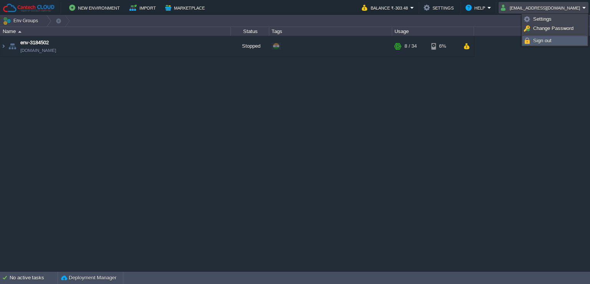
click at [533, 43] on span "Sign out" at bounding box center [542, 41] width 18 height 6
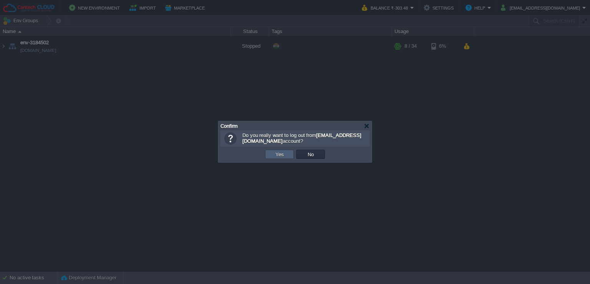
drag, startPoint x: 286, startPoint y: 156, endPoint x: 278, endPoint y: 163, distance: 10.1
click at [286, 156] on td "Yes" at bounding box center [279, 153] width 29 height 9
